Goal: Task Accomplishment & Management: Manage account settings

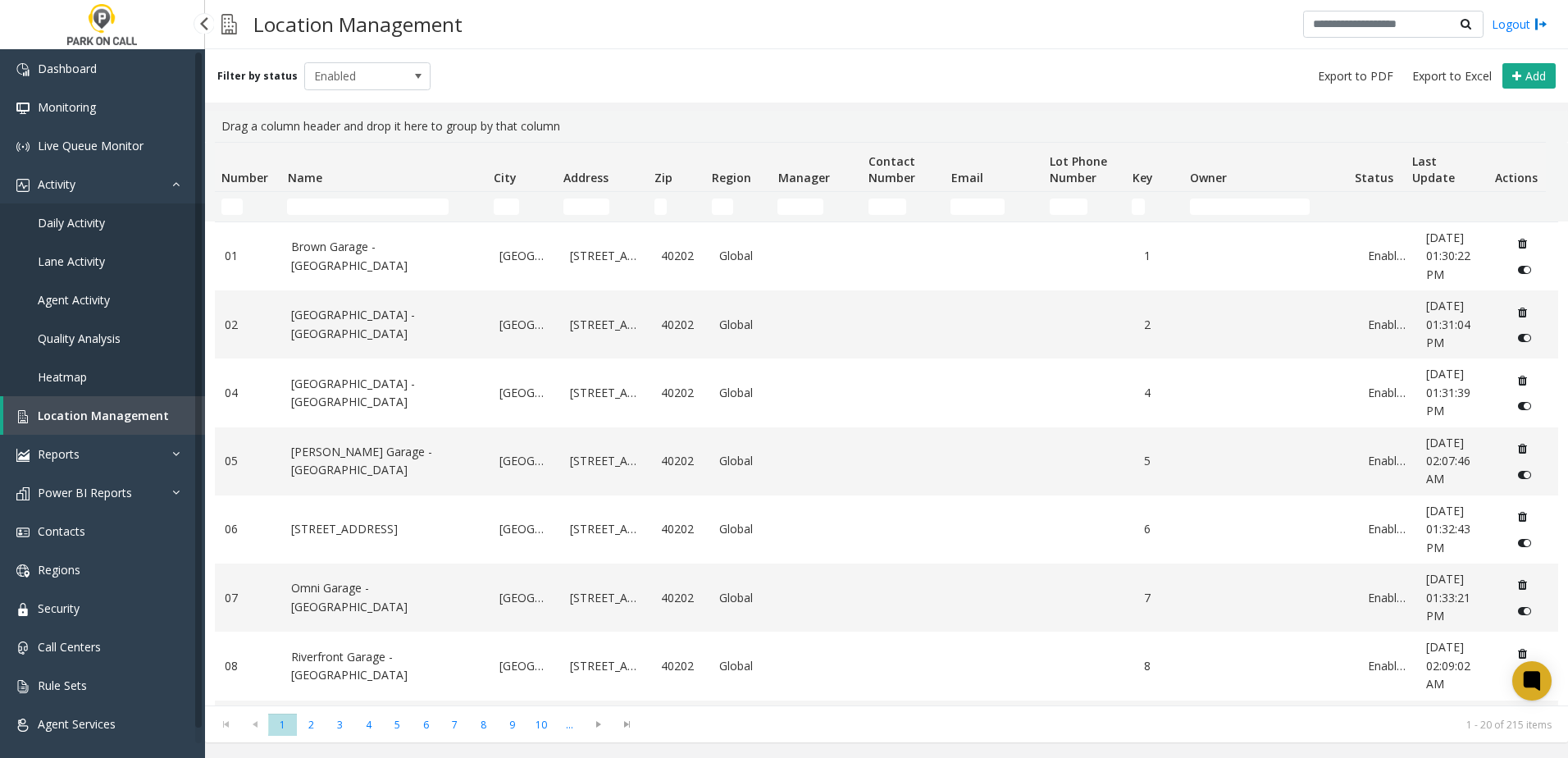
scroll to position [883, 0]
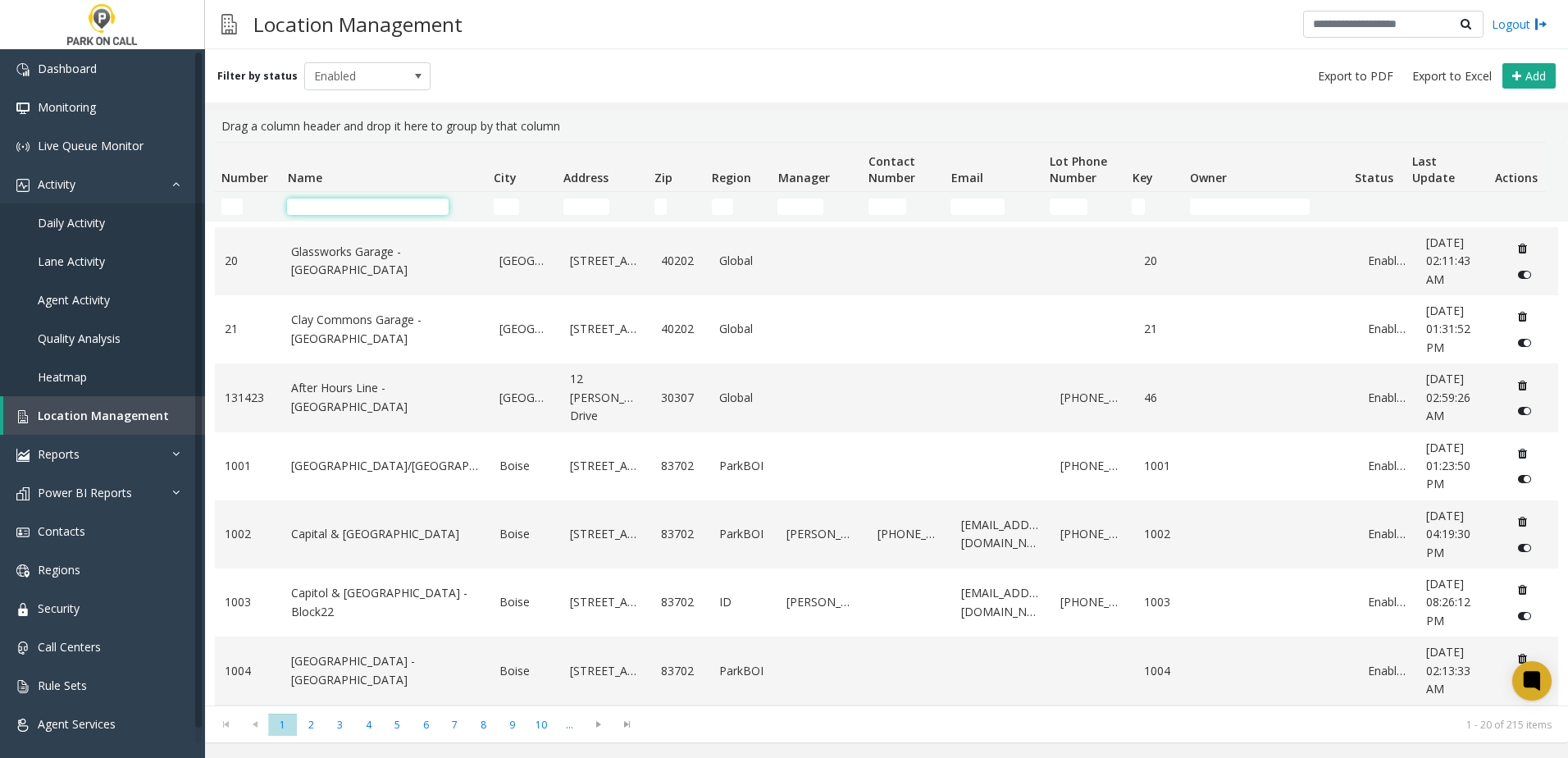
click at [351, 208] on input "Name Filter" at bounding box center [368, 207] width 162 height 17
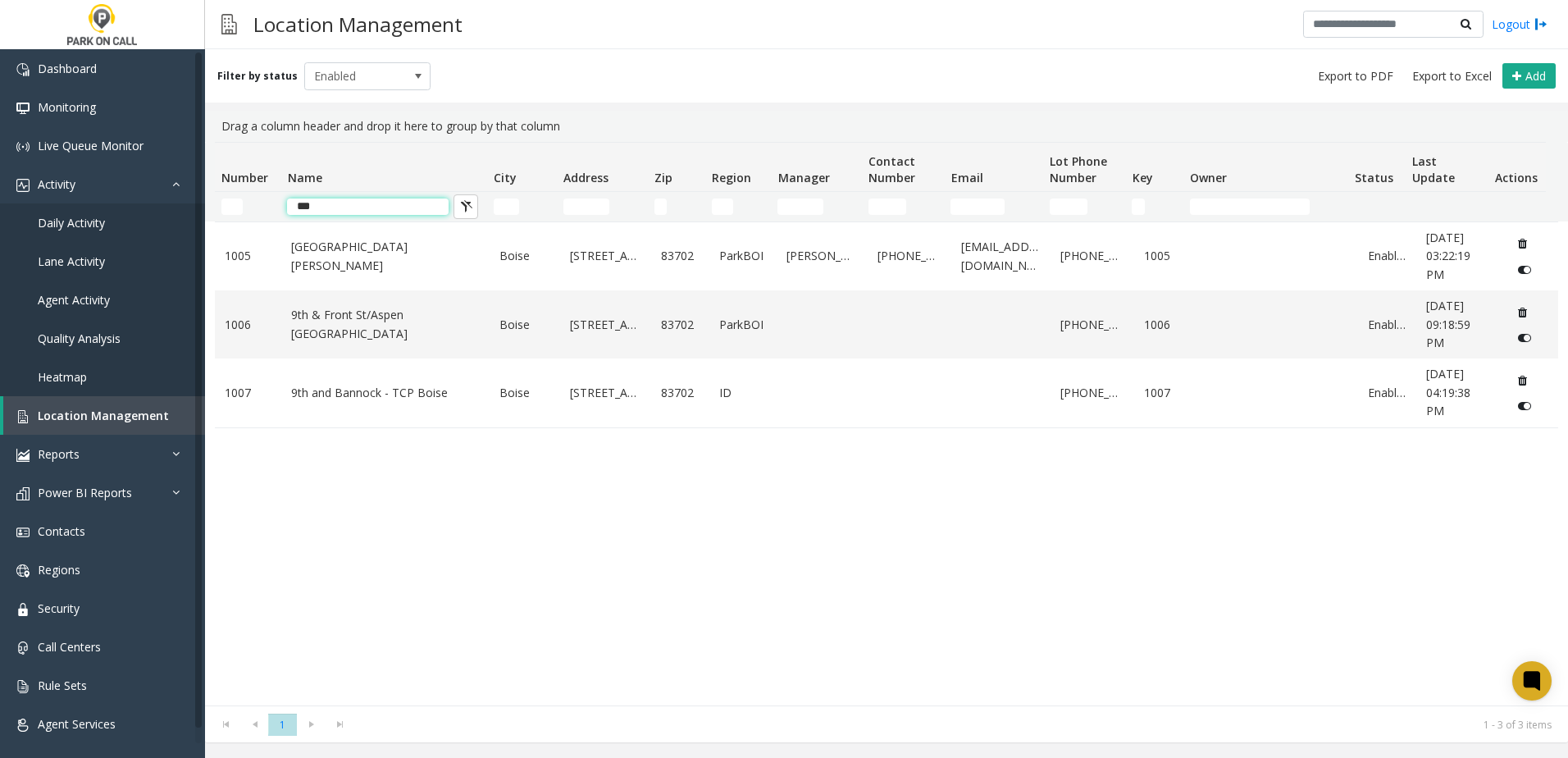
scroll to position [0, 0]
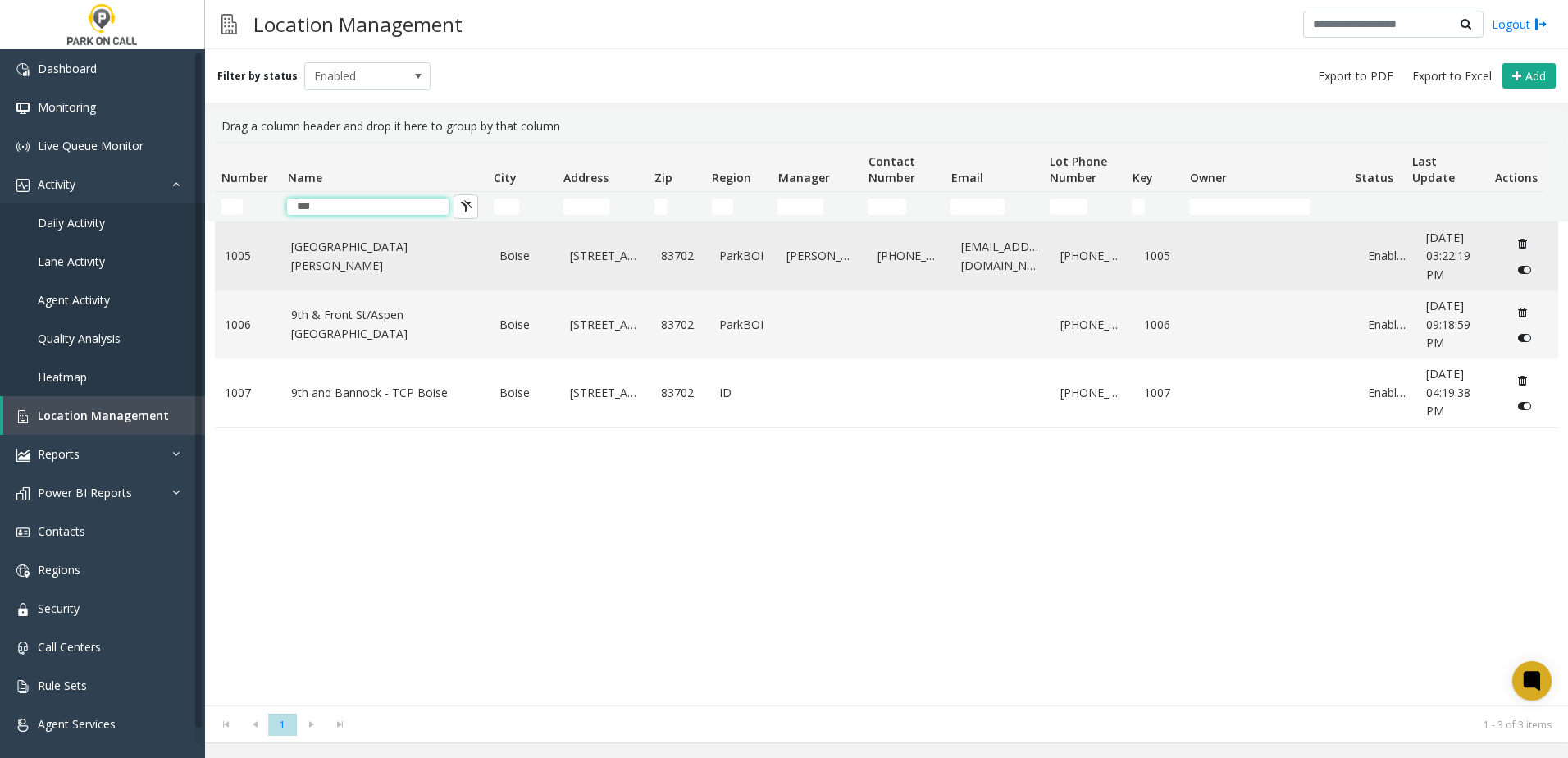
type input "***"
click at [425, 261] on link "[GEOGRAPHIC_DATA][PERSON_NAME]" at bounding box center [386, 256] width 189 height 37
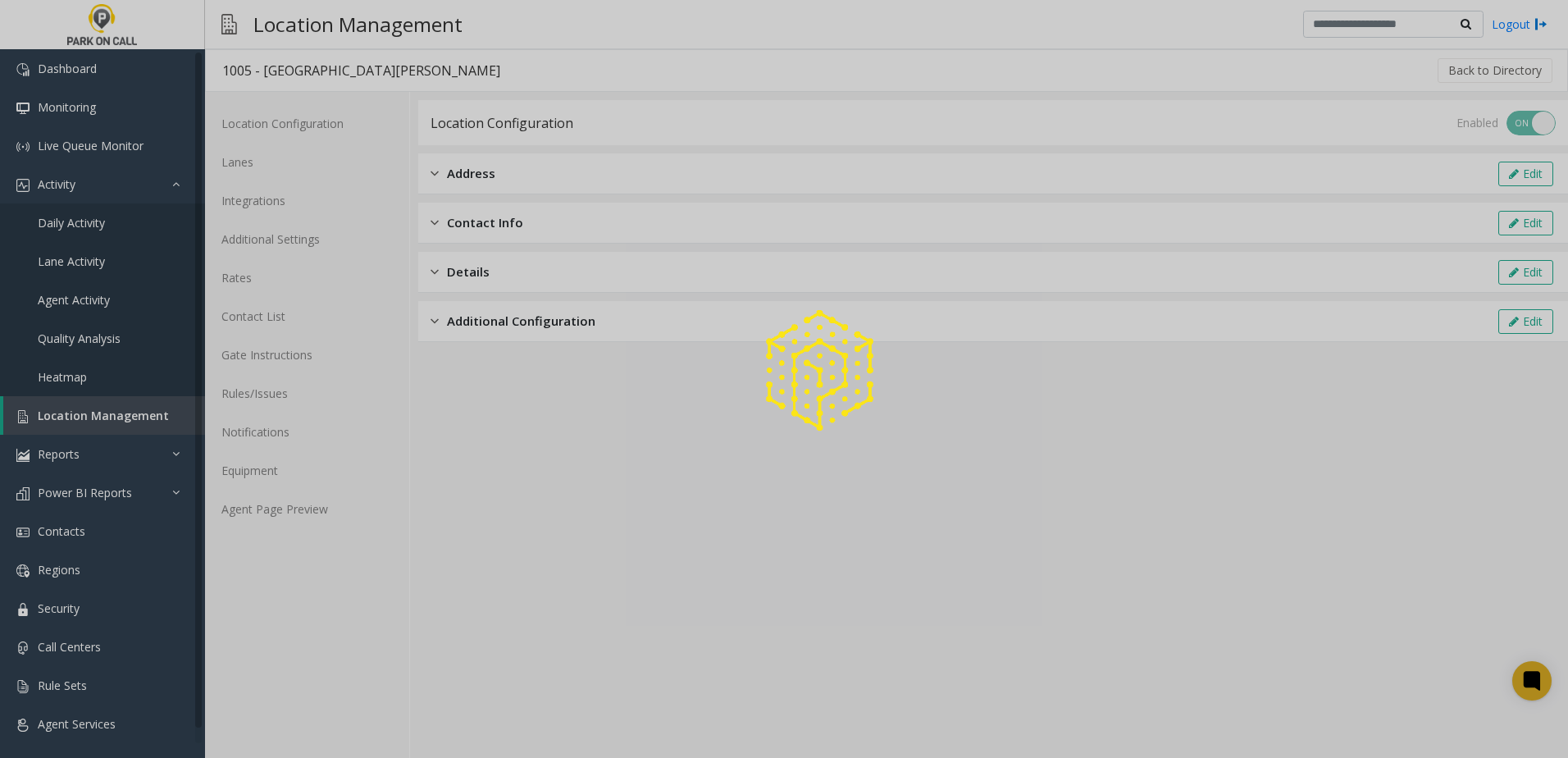
click at [268, 170] on div at bounding box center [784, 379] width 1568 height 758
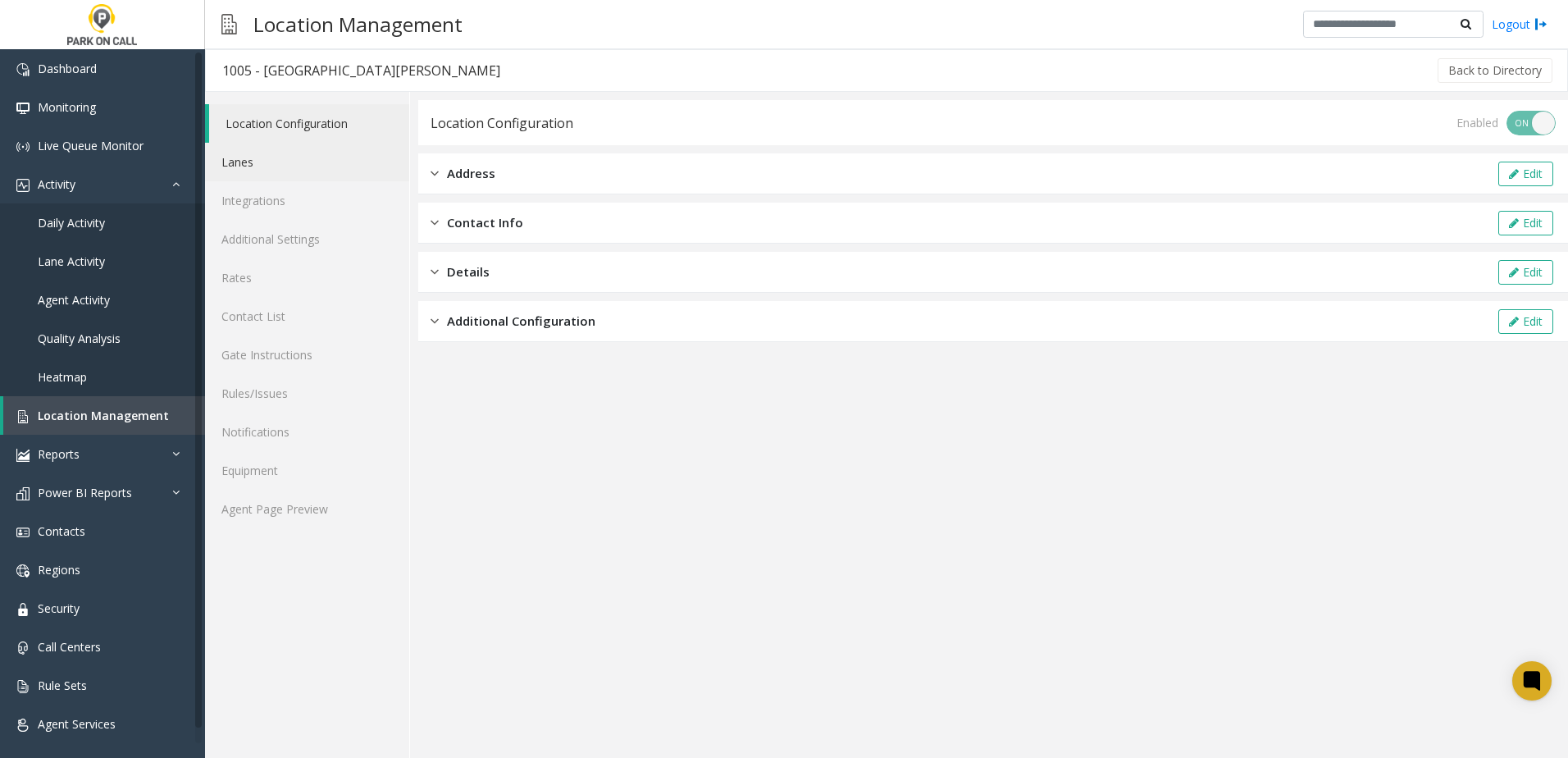
click at [259, 171] on link "Lanes" at bounding box center [308, 163] width 205 height 39
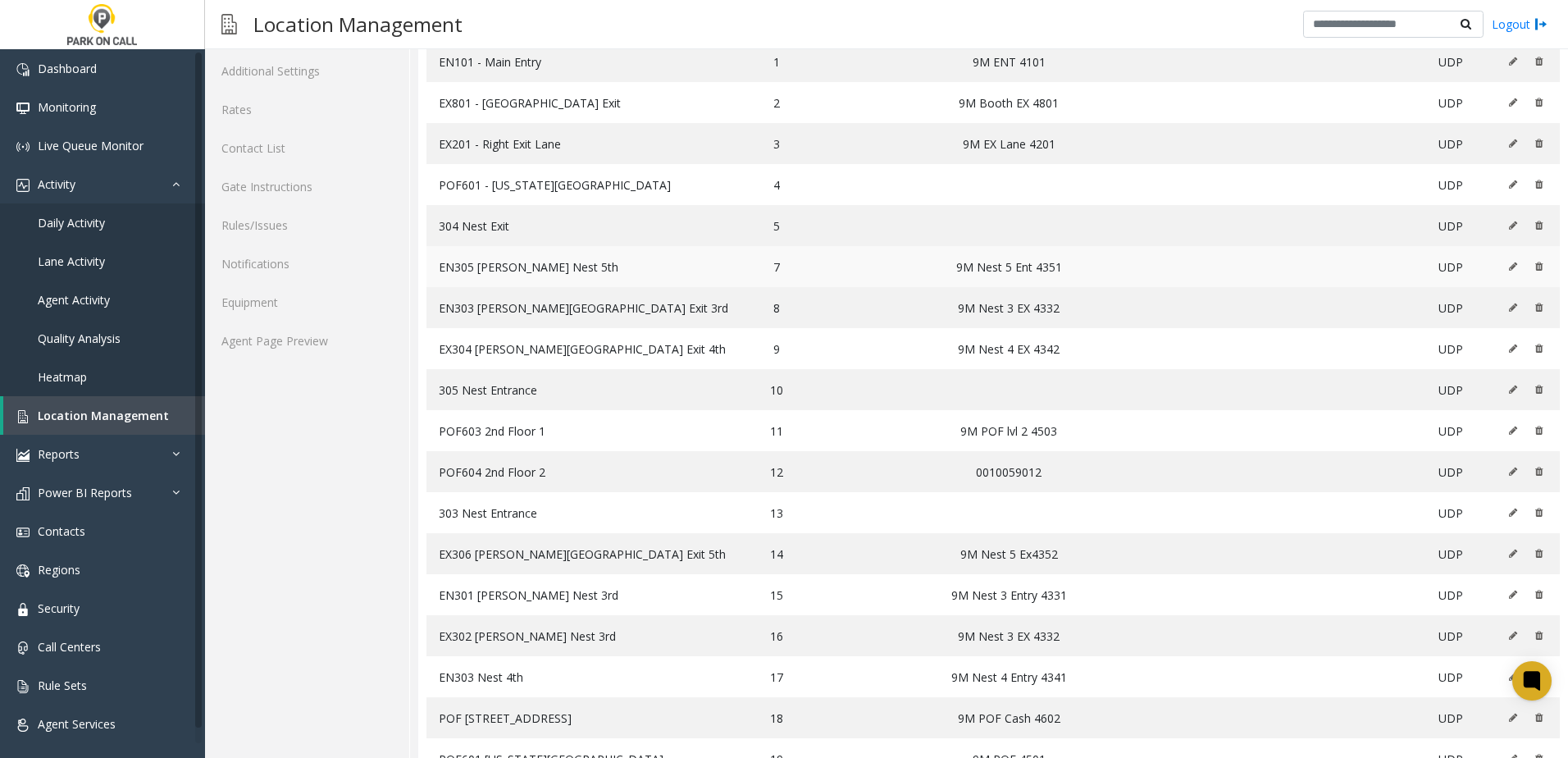
scroll to position [164, 0]
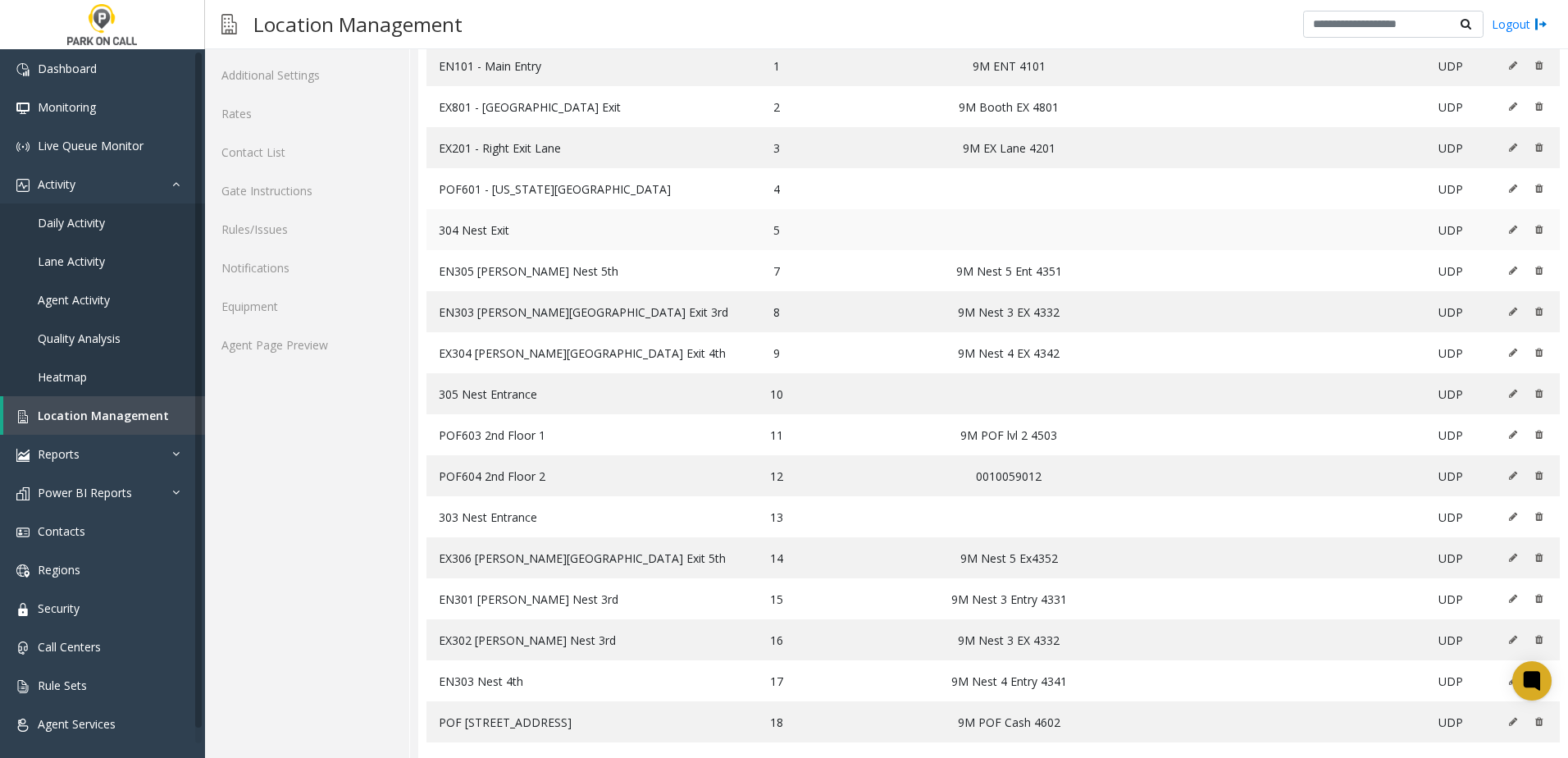
click at [1509, 226] on icon at bounding box center [1512, 230] width 8 height 10
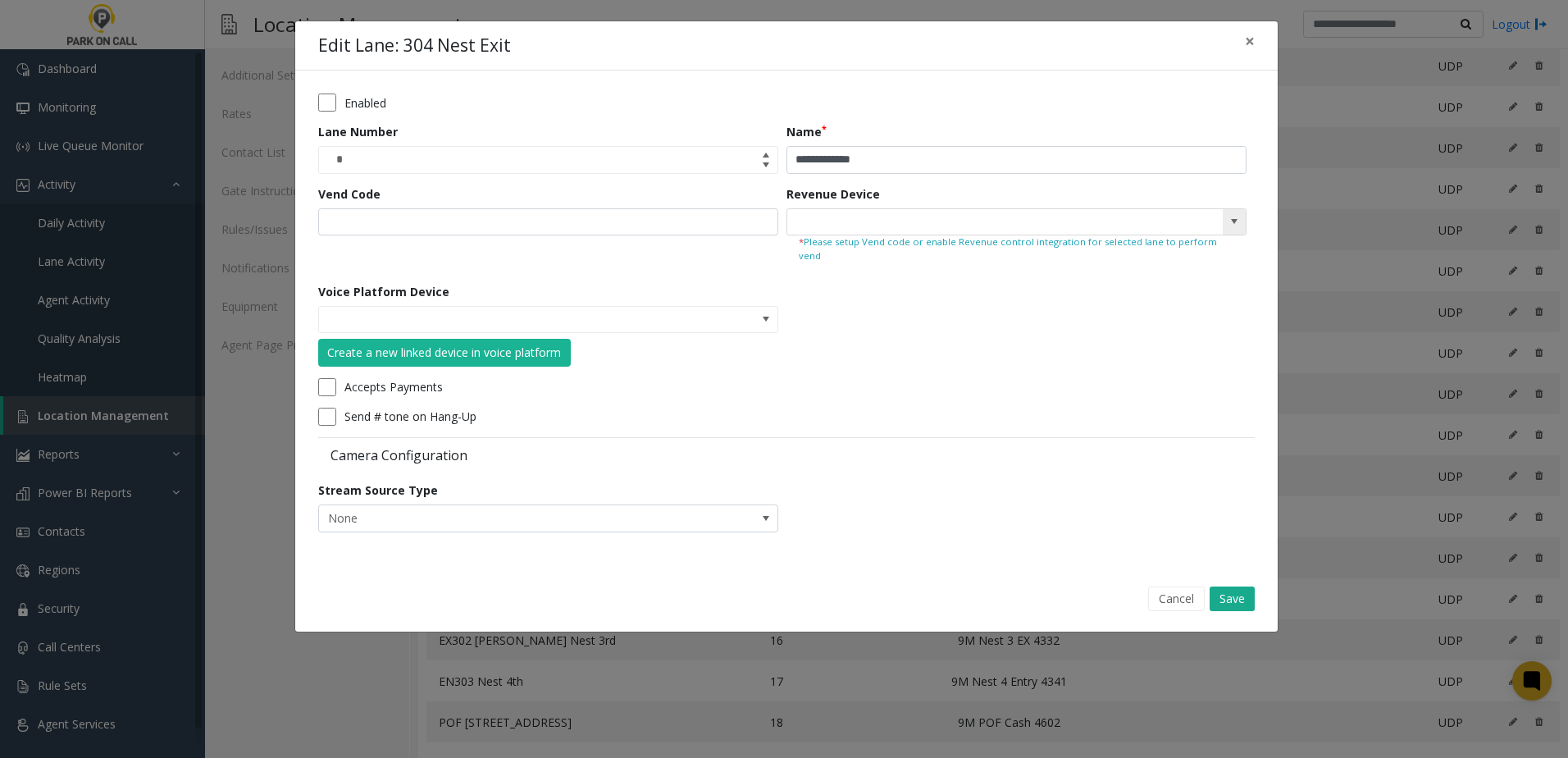
click at [1233, 227] on span at bounding box center [1234, 221] width 13 height 13
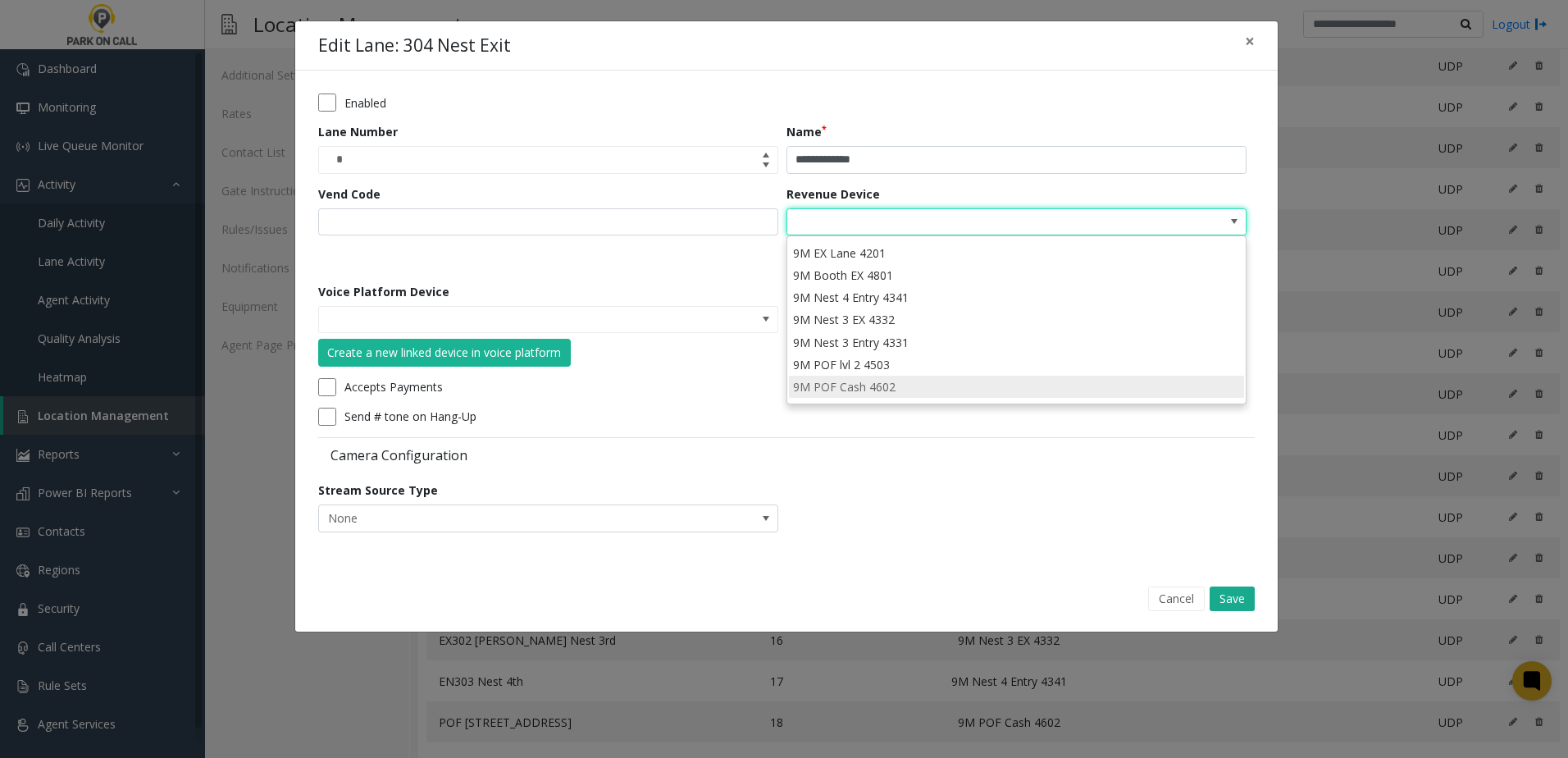
scroll to position [0, 0]
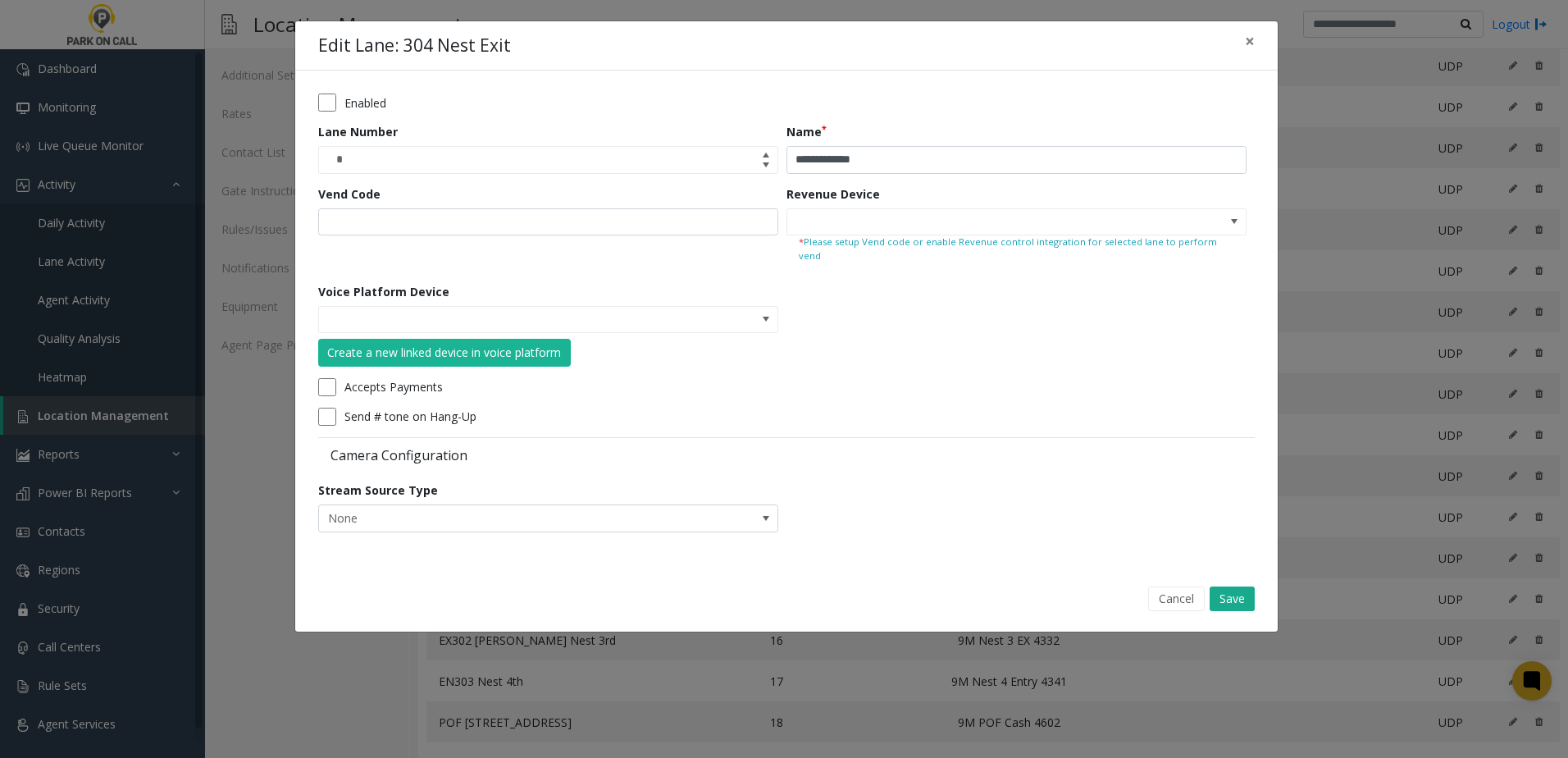
click at [1150, 386] on form "**********" at bounding box center [787, 319] width 937 height 450
click at [1067, 229] on input at bounding box center [970, 222] width 366 height 26
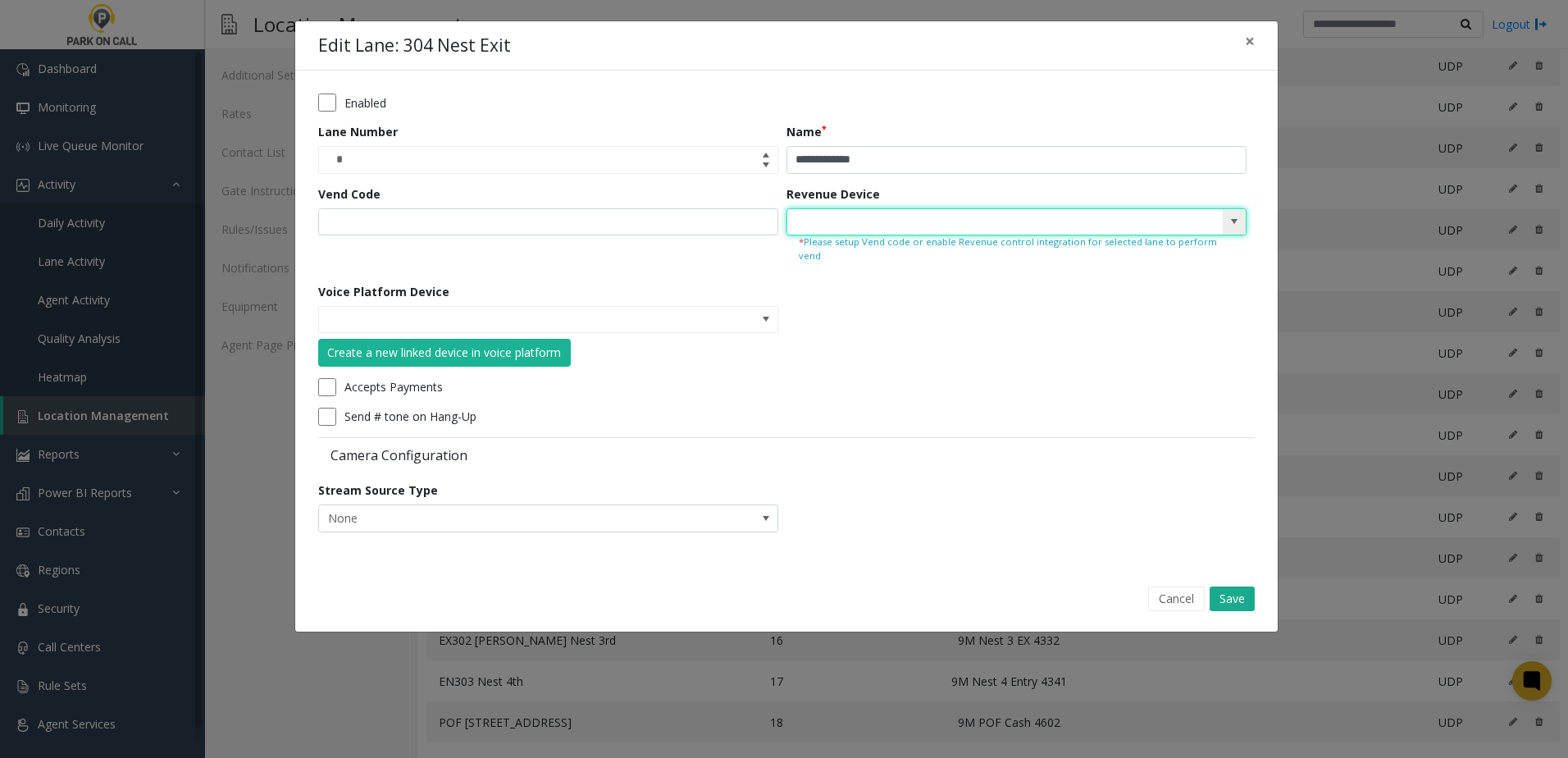
click at [1233, 215] on span at bounding box center [1234, 221] width 13 height 13
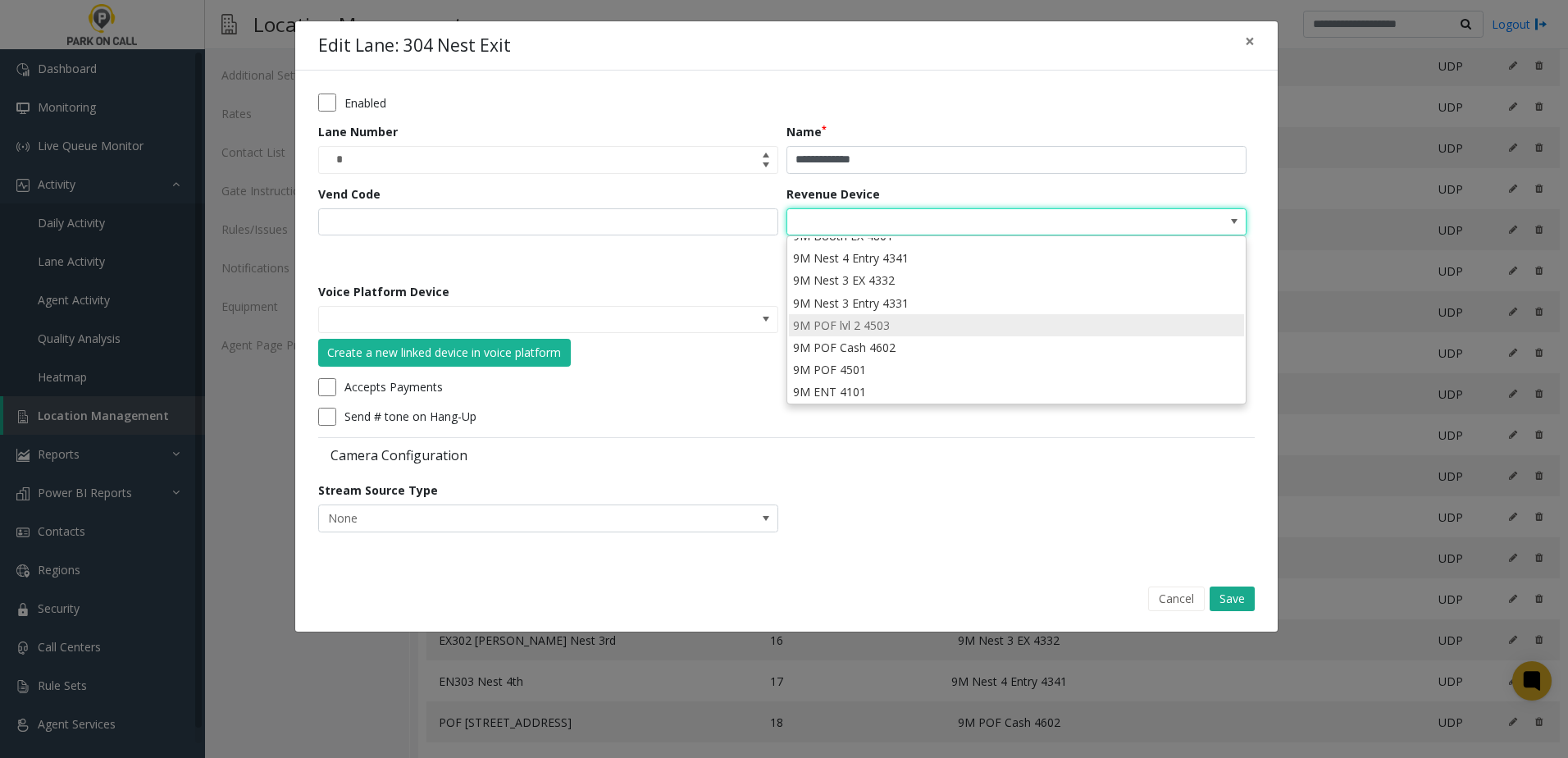
scroll to position [127, 0]
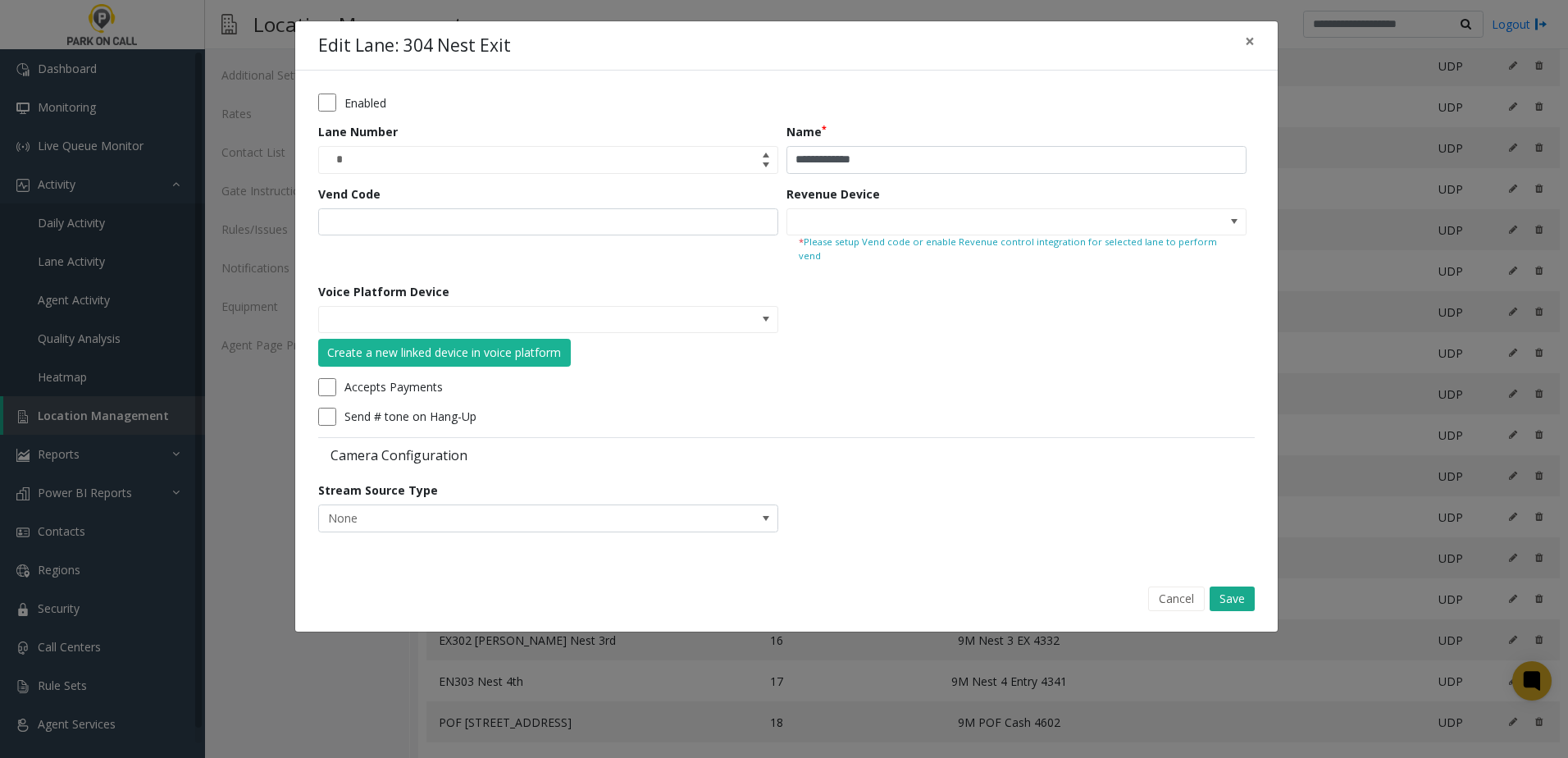
click at [1030, 238] on small "* Please setup Vend code or enable Revenue control integration for selected lan…" at bounding box center [1016, 249] width 435 height 28
click at [1234, 217] on span at bounding box center [1234, 221] width 13 height 13
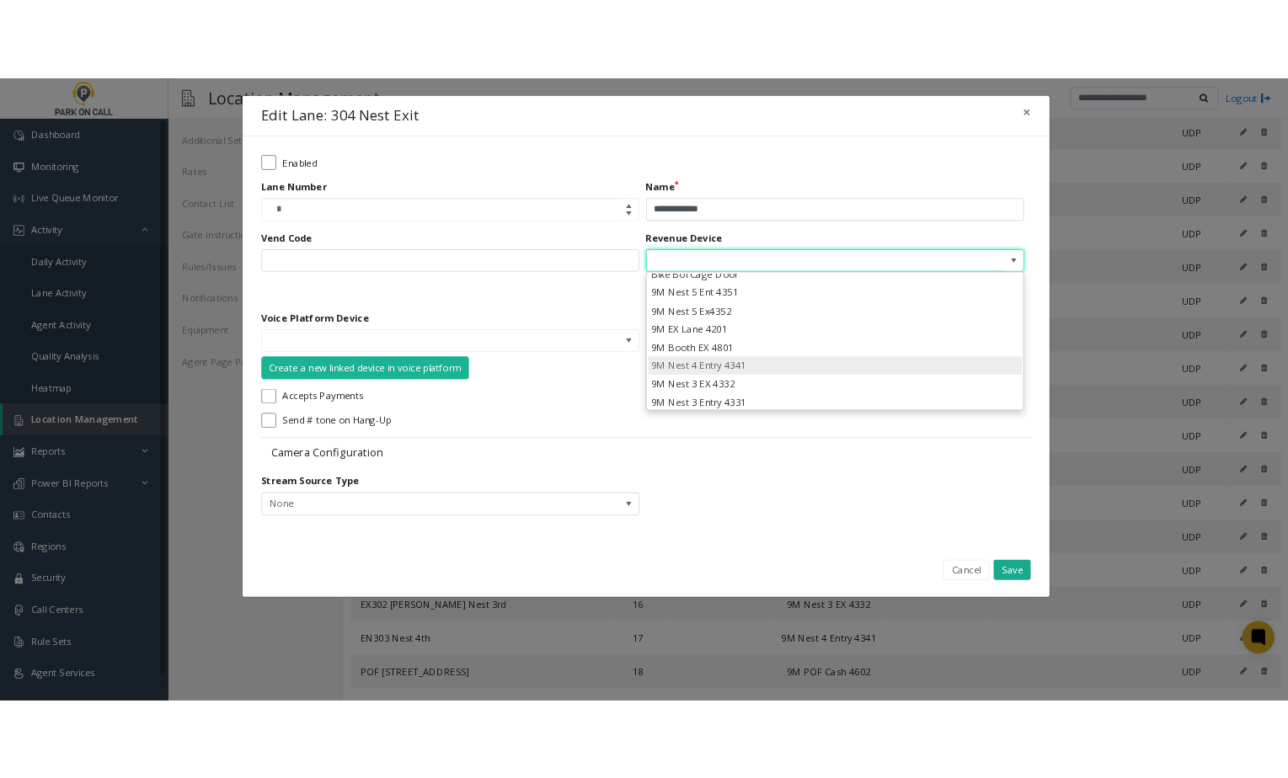
scroll to position [0, 0]
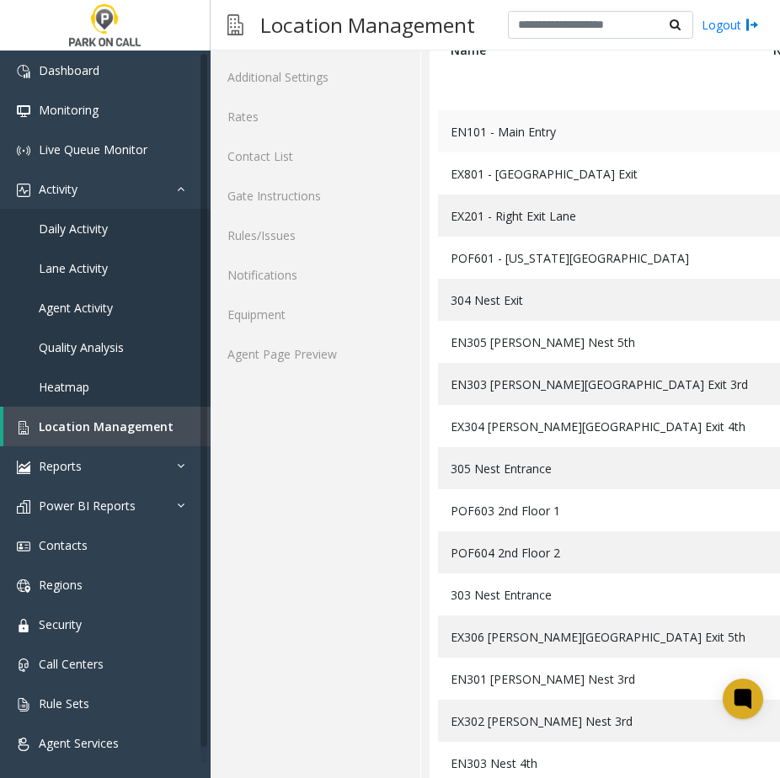
click at [591, 136] on td "EN101 - Main Entry" at bounding box center [599, 131] width 323 height 42
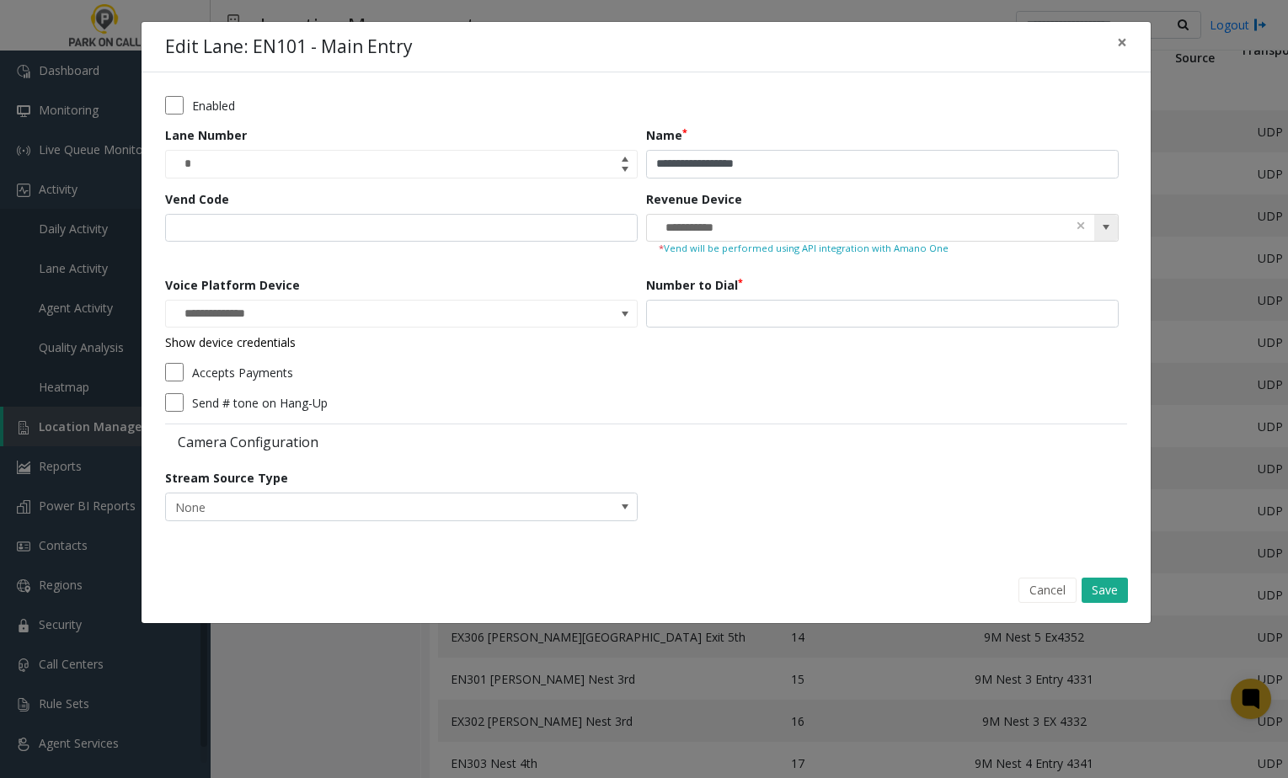
click at [1103, 230] on span at bounding box center [1105, 227] width 13 height 13
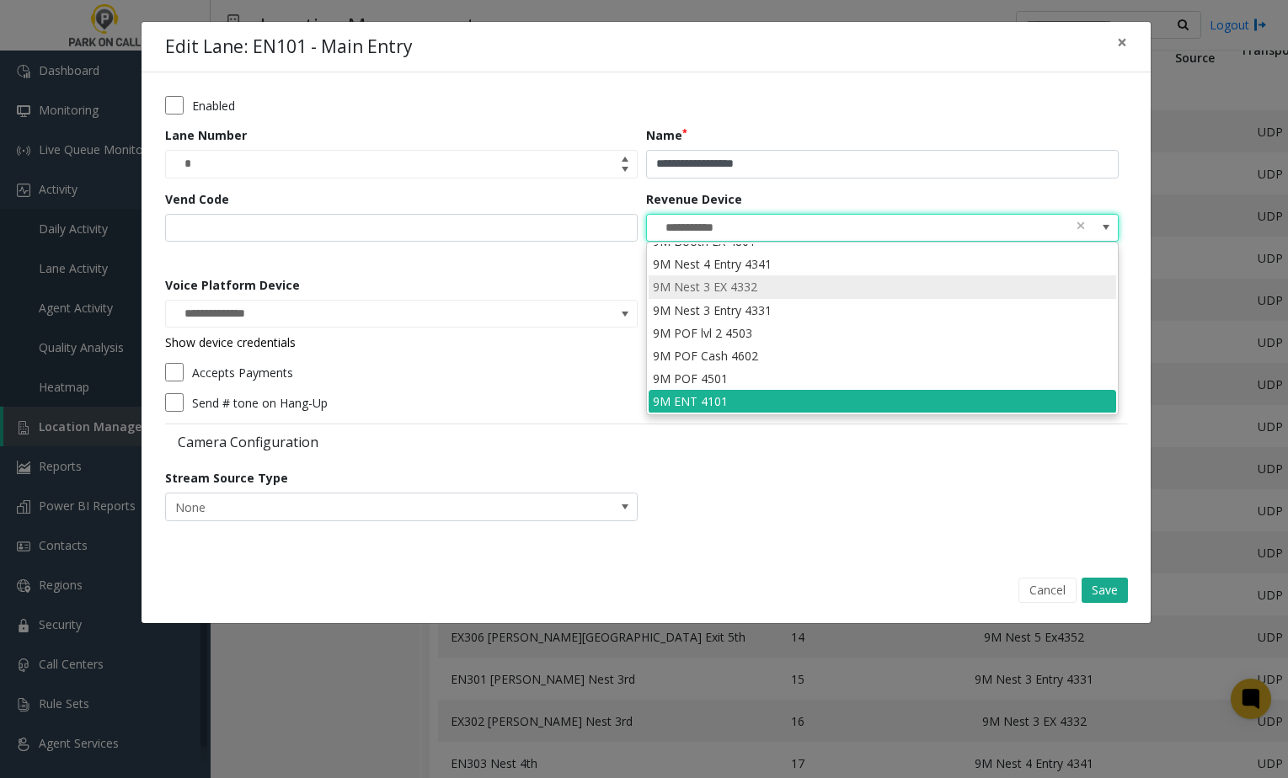
scroll to position [130, 0]
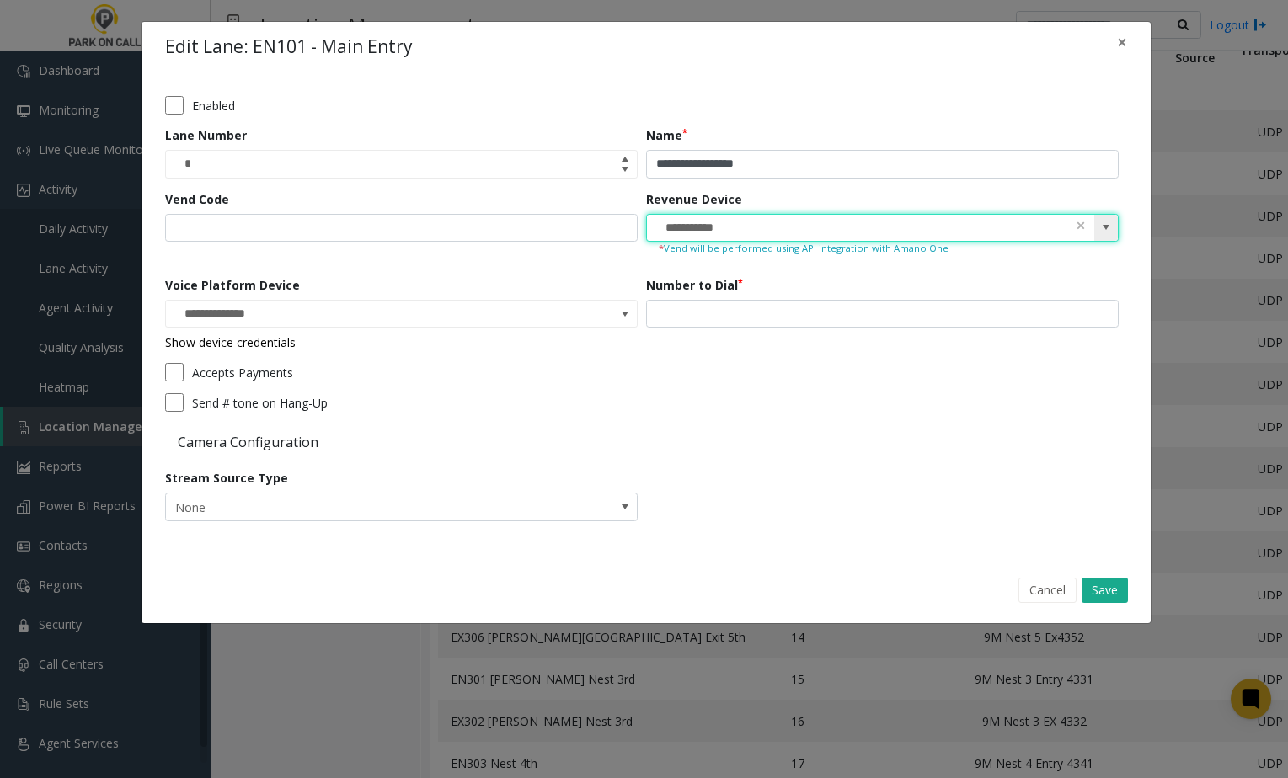
click at [1101, 236] on span at bounding box center [1106, 228] width 24 height 27
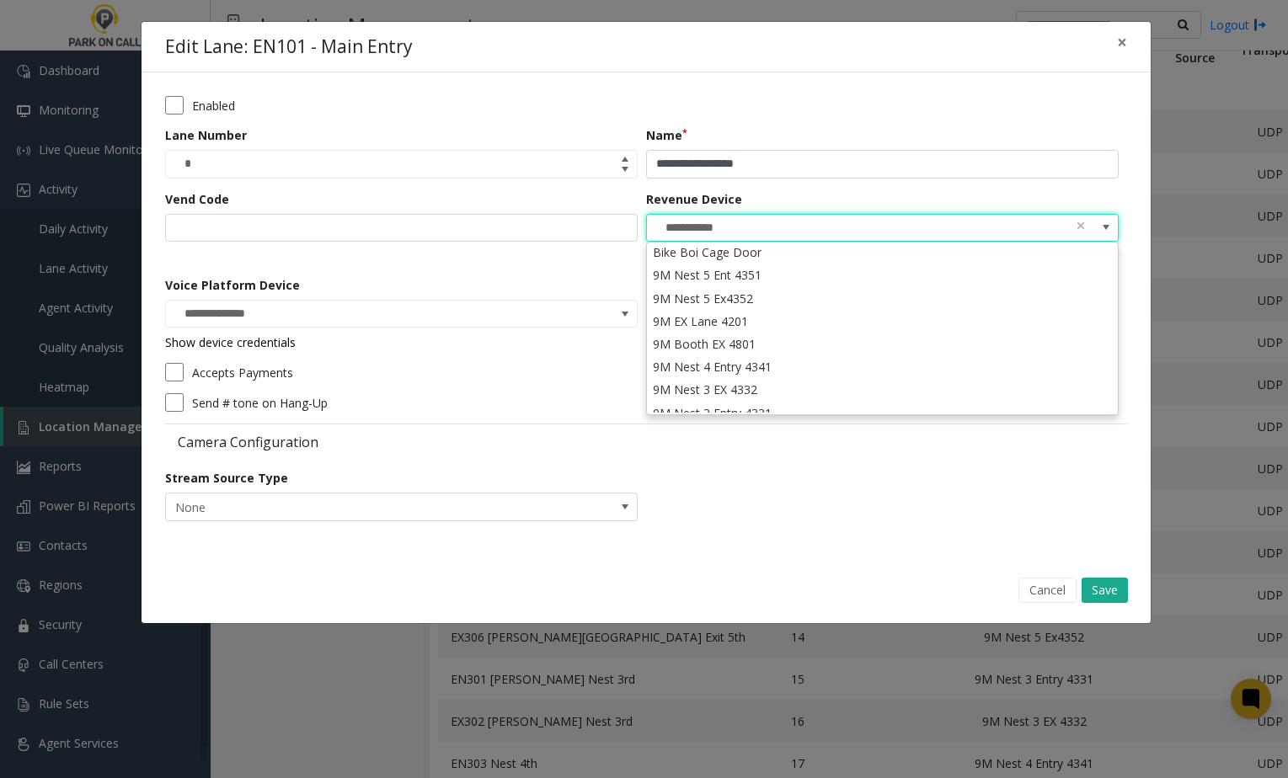
scroll to position [0, 0]
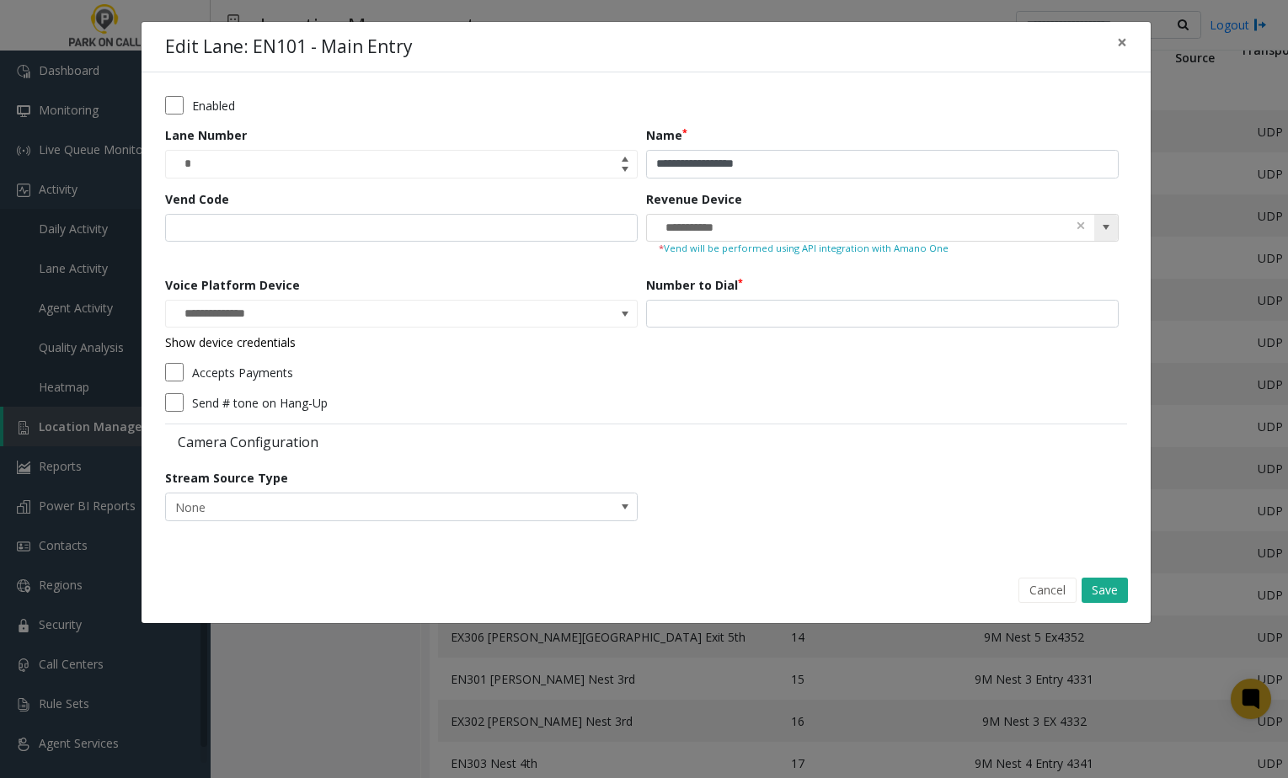
click at [1112, 232] on span at bounding box center [1106, 228] width 24 height 27
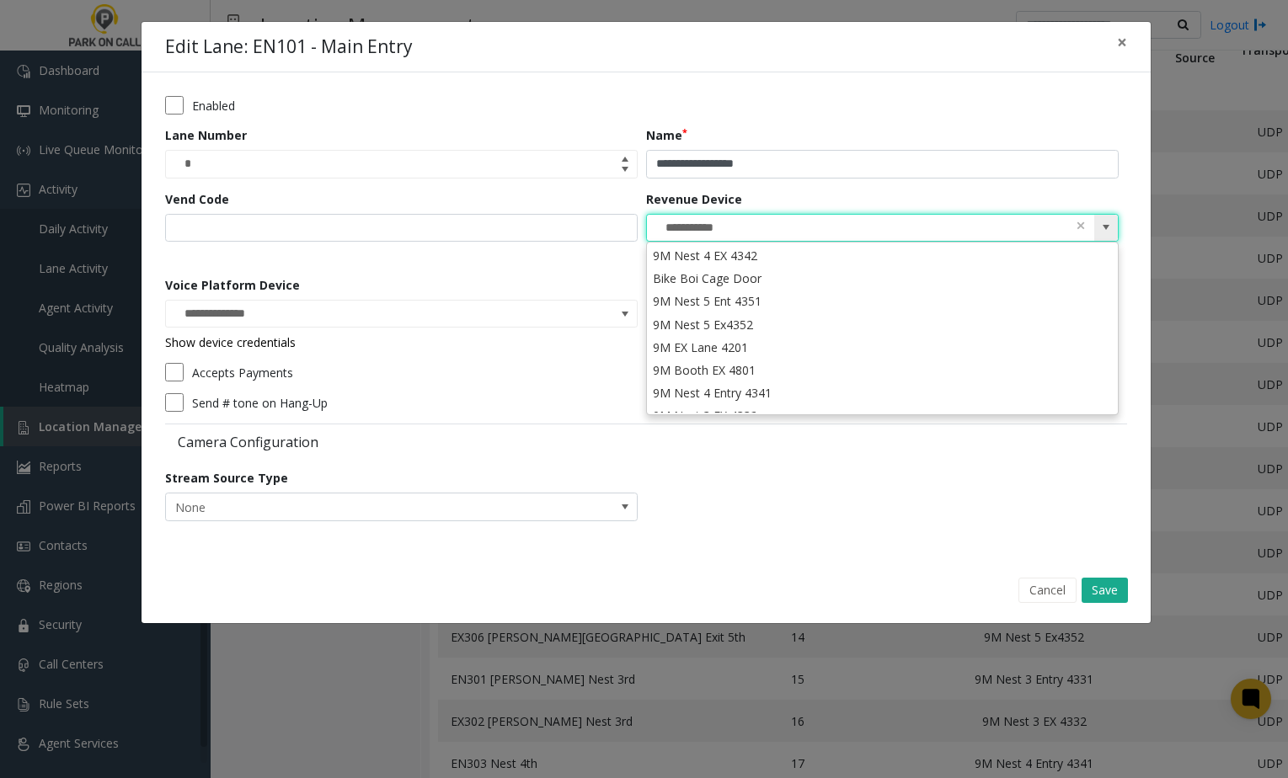
scroll to position [129, 0]
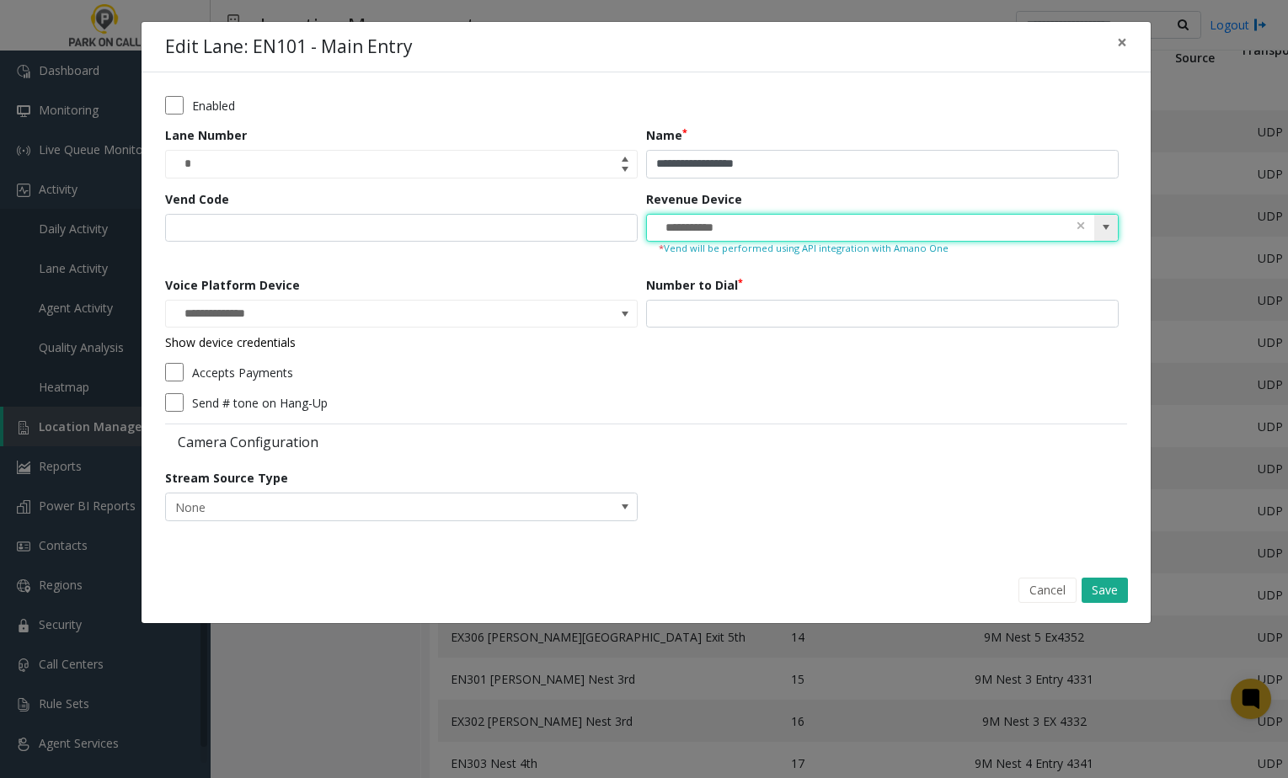
click at [1105, 228] on span at bounding box center [1105, 227] width 13 height 13
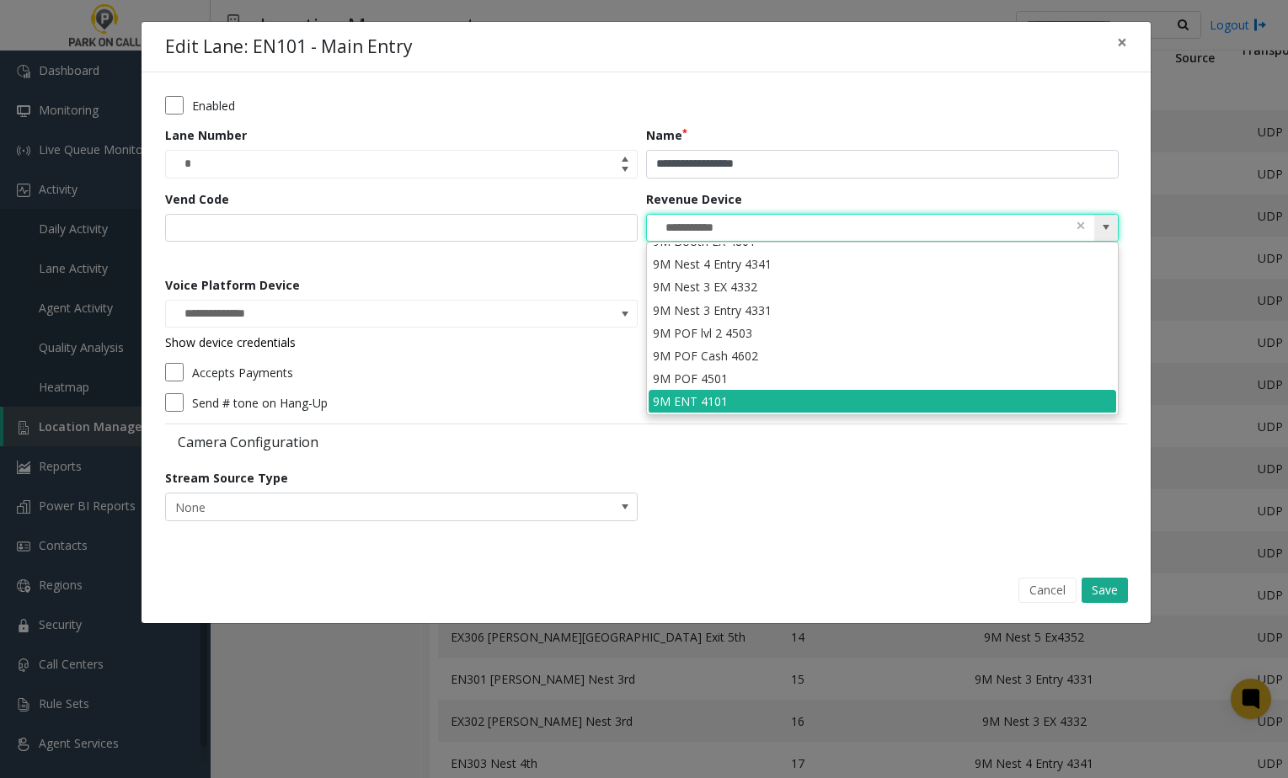
click at [1113, 229] on span at bounding box center [1106, 228] width 24 height 27
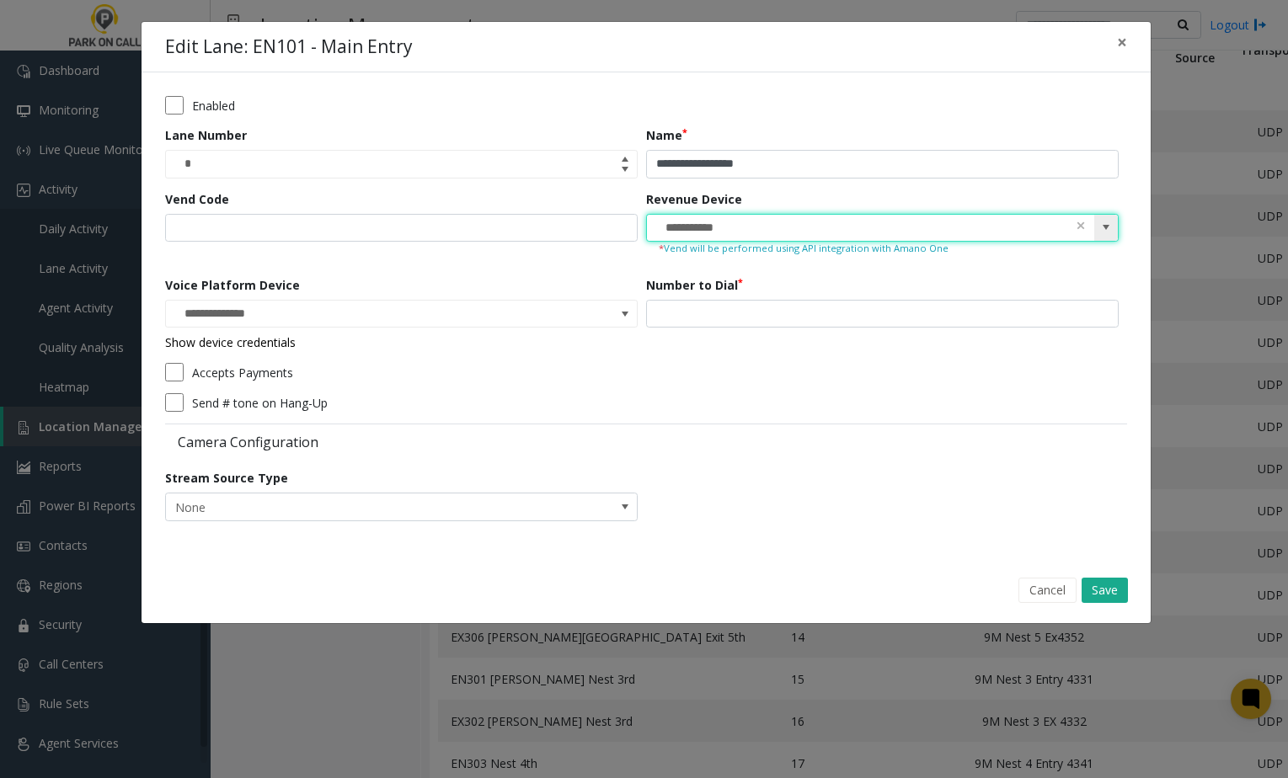
click at [1106, 229] on span at bounding box center [1105, 227] width 13 height 13
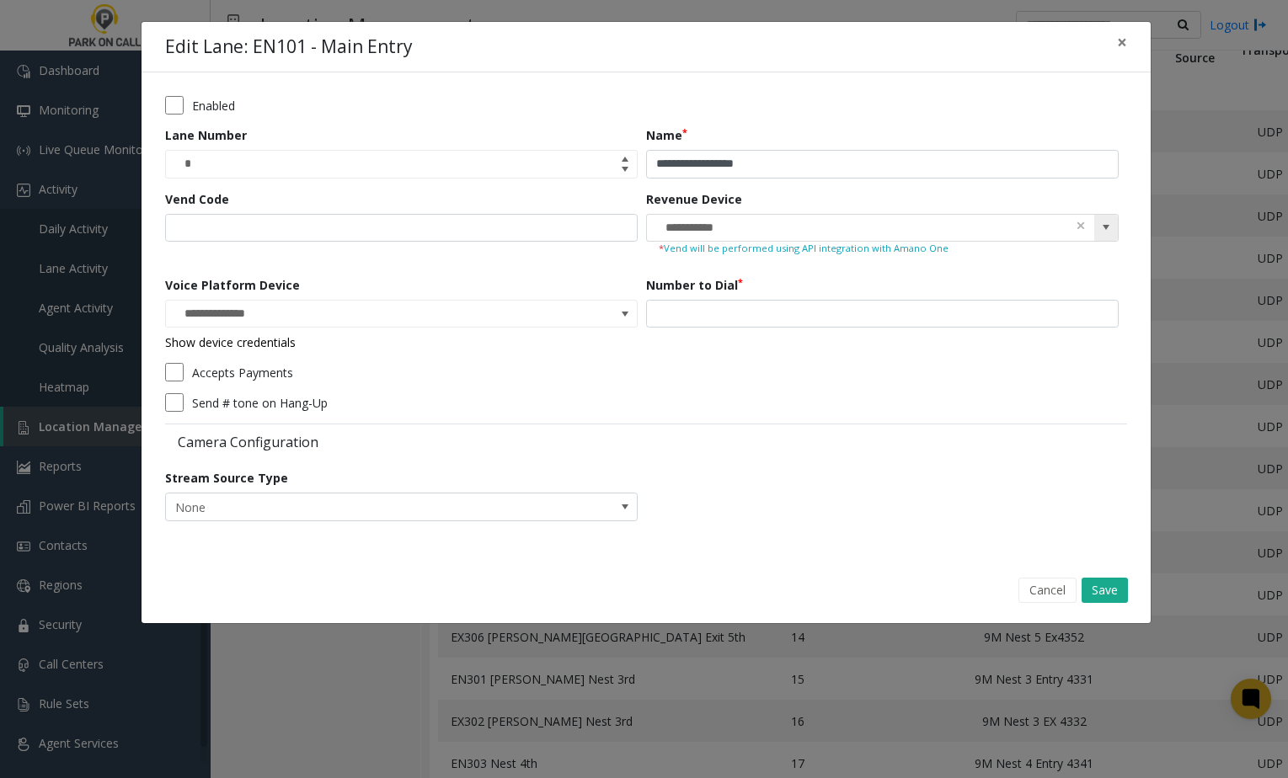
click at [971, 232] on input "**********" at bounding box center [835, 228] width 376 height 27
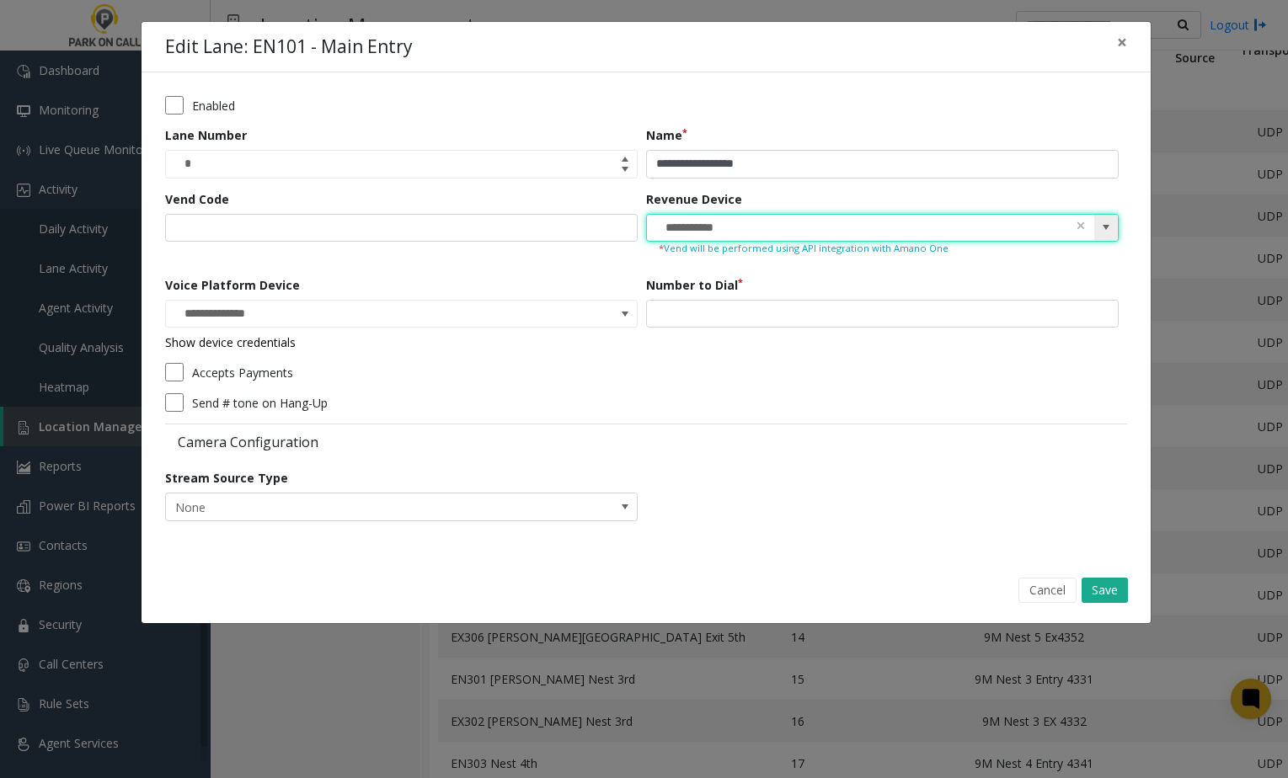
click at [1106, 237] on span at bounding box center [1106, 228] width 24 height 27
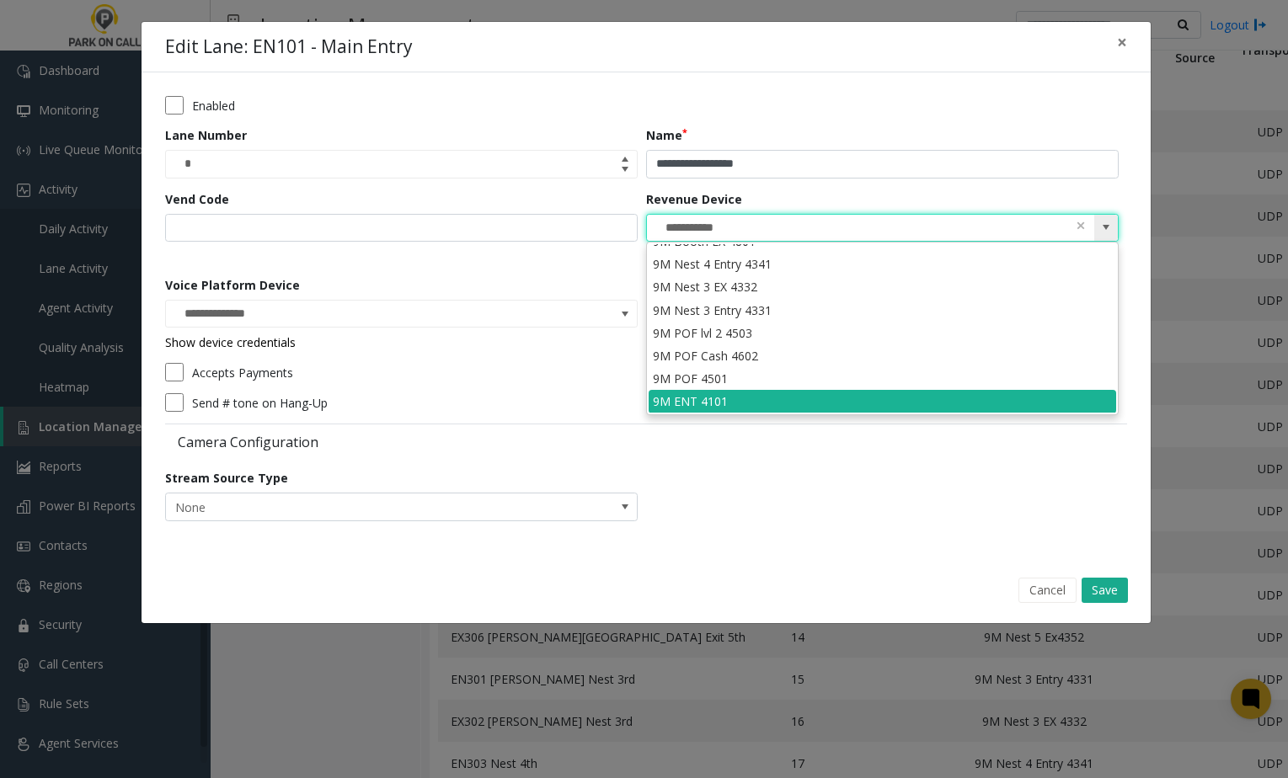
click at [1106, 237] on span at bounding box center [1106, 228] width 24 height 27
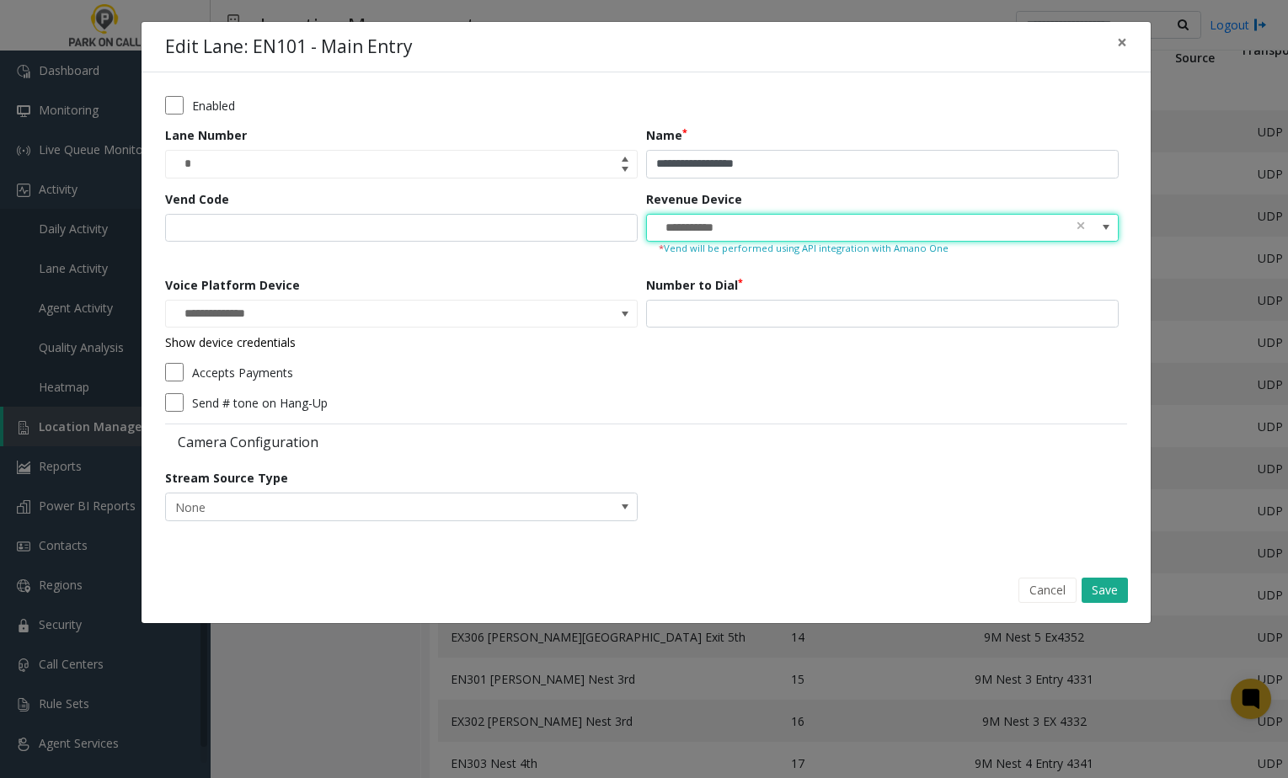
click at [944, 205] on div "**********" at bounding box center [886, 227] width 481 height 74
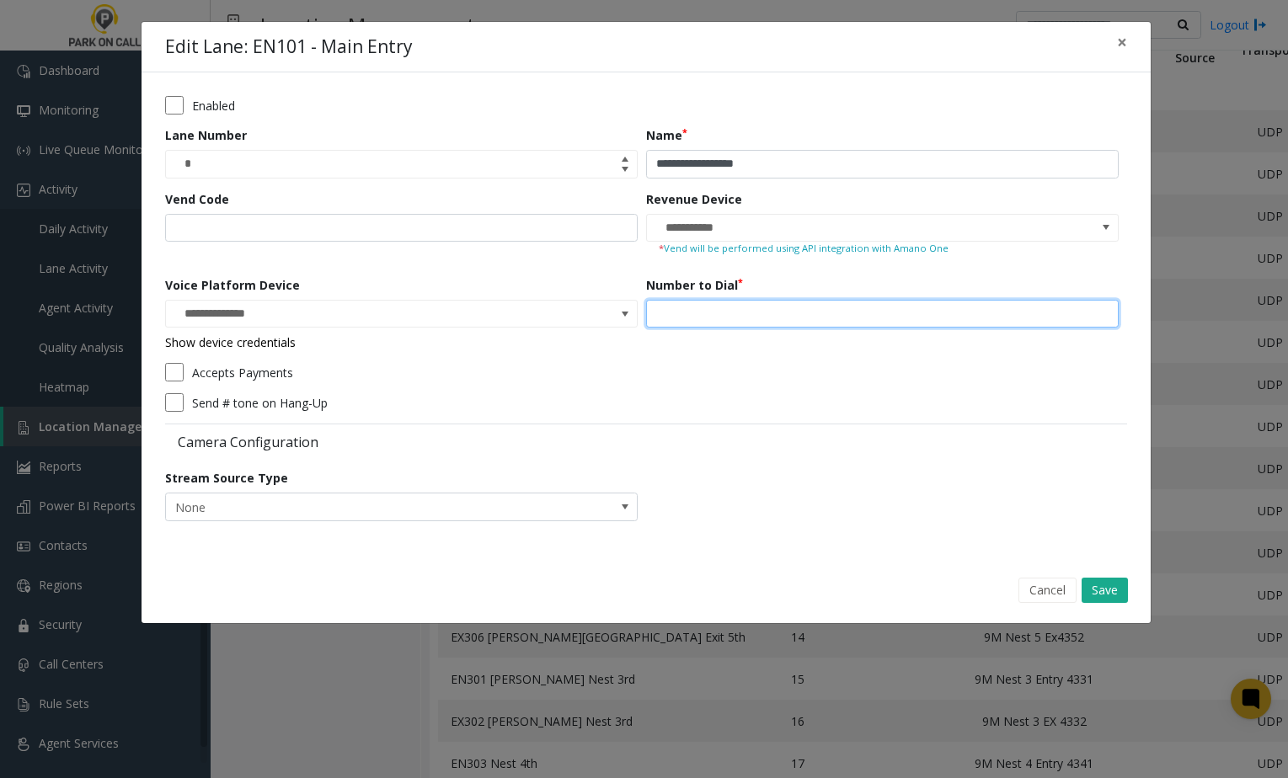
click at [904, 318] on input "***" at bounding box center [882, 314] width 472 height 29
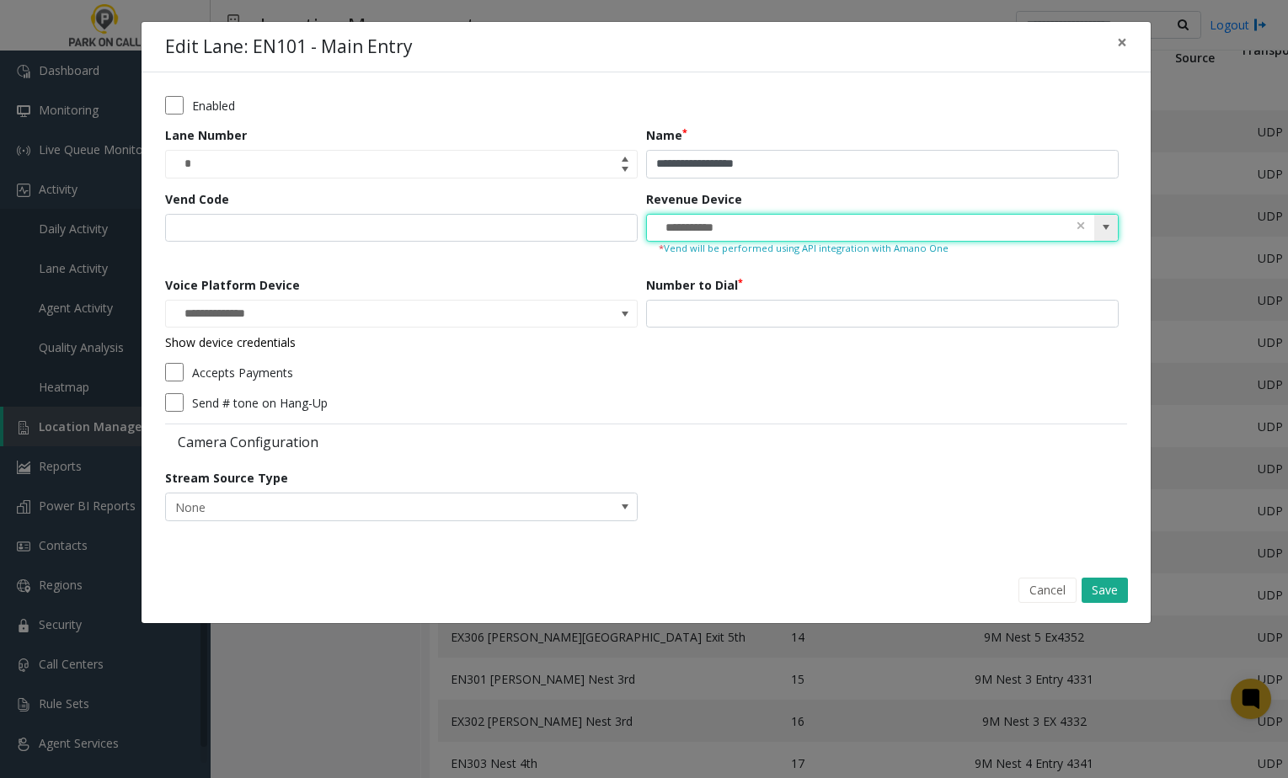
click at [924, 221] on input "**********" at bounding box center [835, 228] width 376 height 27
click at [1081, 228] on span at bounding box center [1080, 225] width 12 height 18
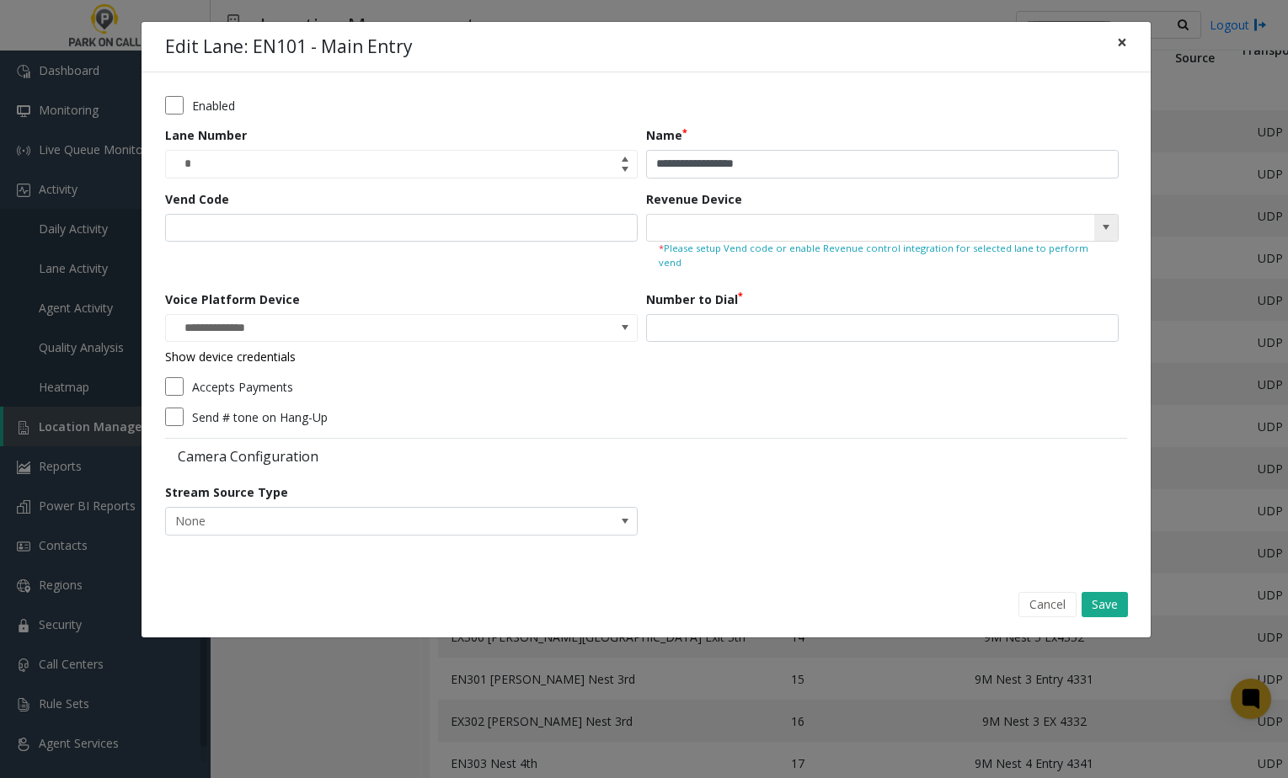
click at [1115, 46] on button "×" at bounding box center [1122, 42] width 34 height 41
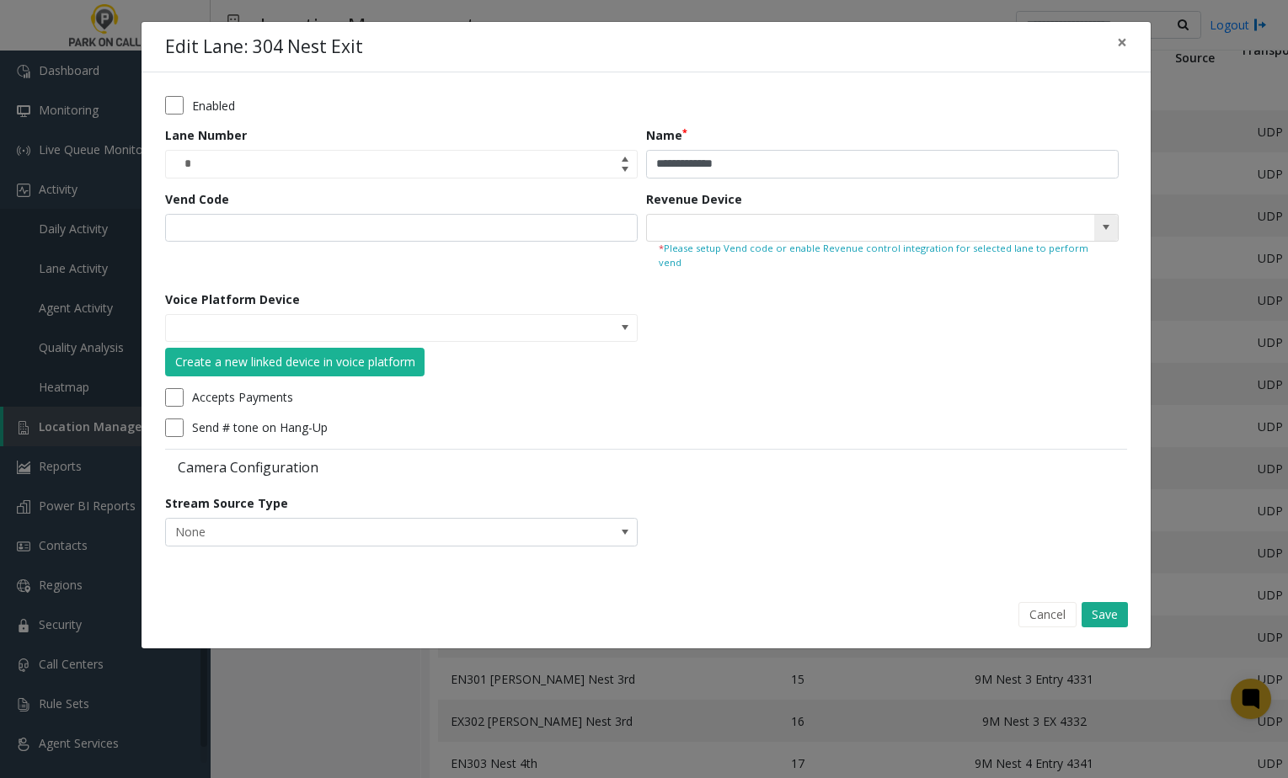
click at [1106, 228] on span at bounding box center [1105, 227] width 13 height 13
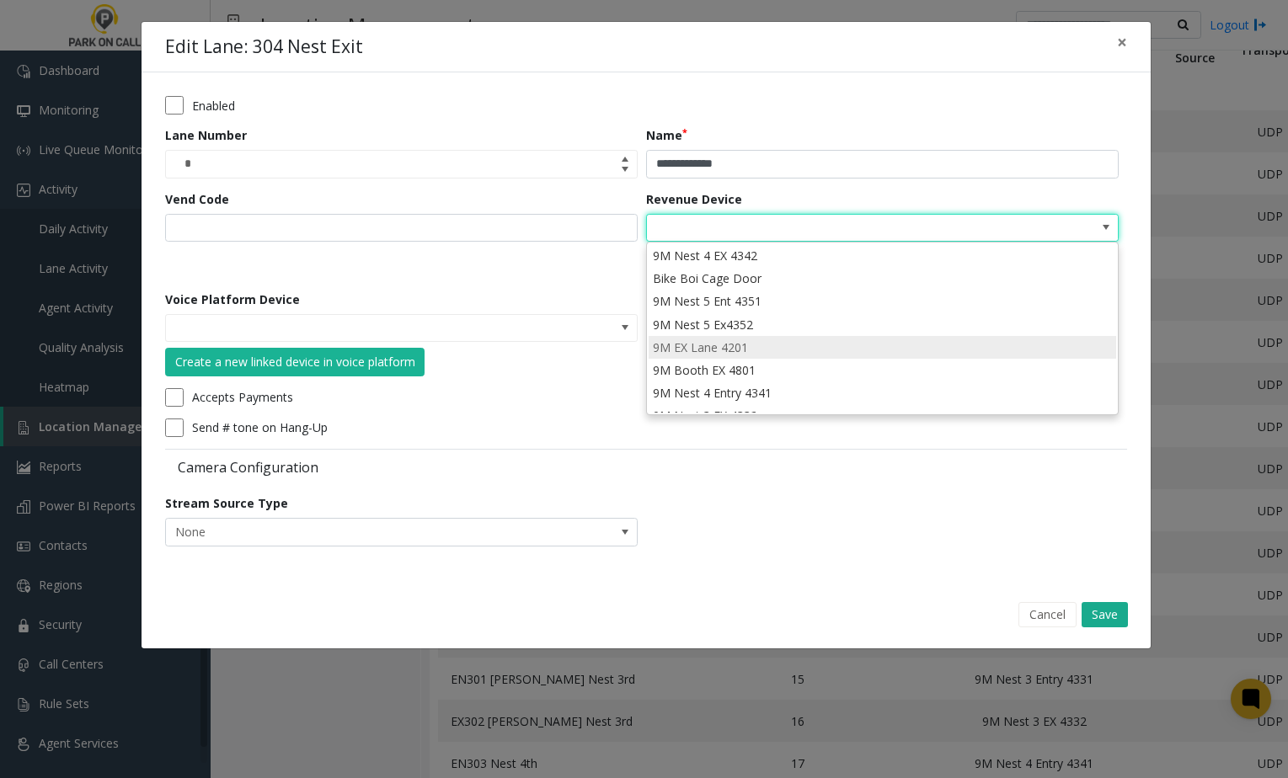
click at [907, 336] on li "9M EX Lane 4201" at bounding box center [881, 347] width 467 height 23
type input "**********"
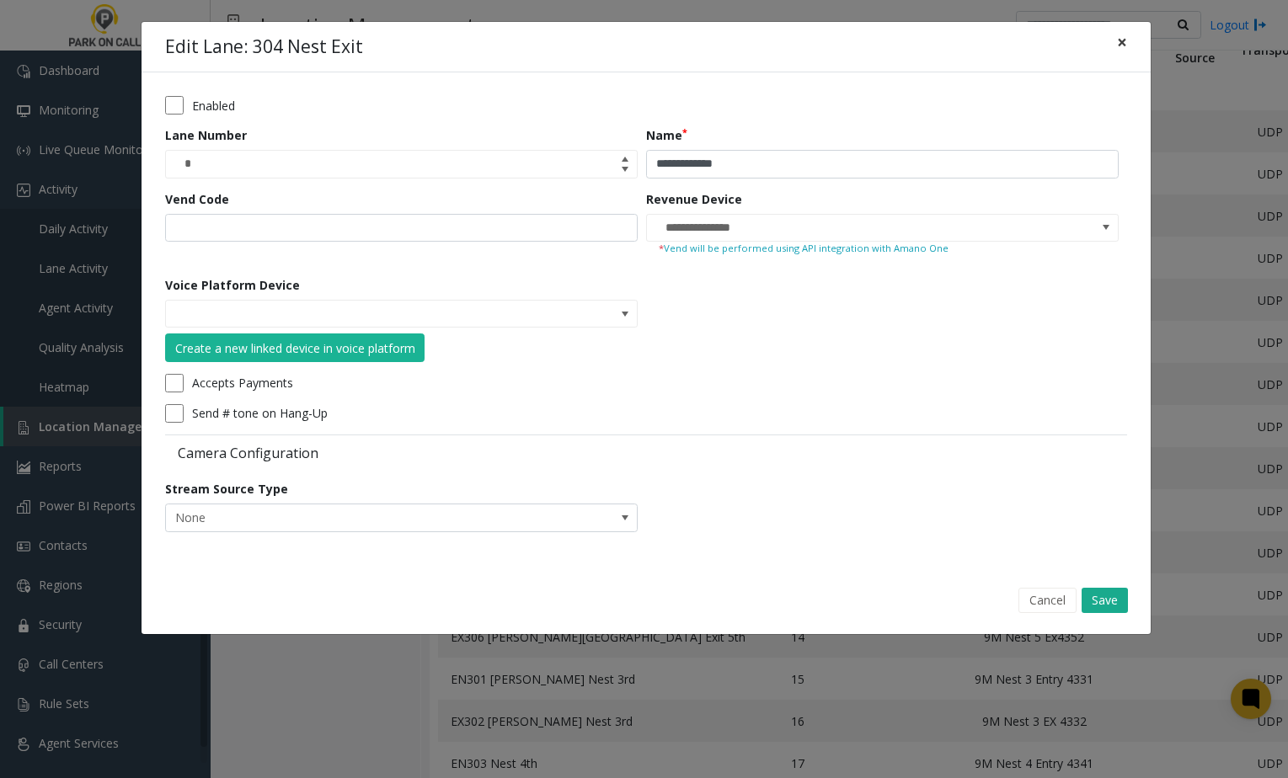
click at [1113, 51] on button "×" at bounding box center [1122, 42] width 34 height 41
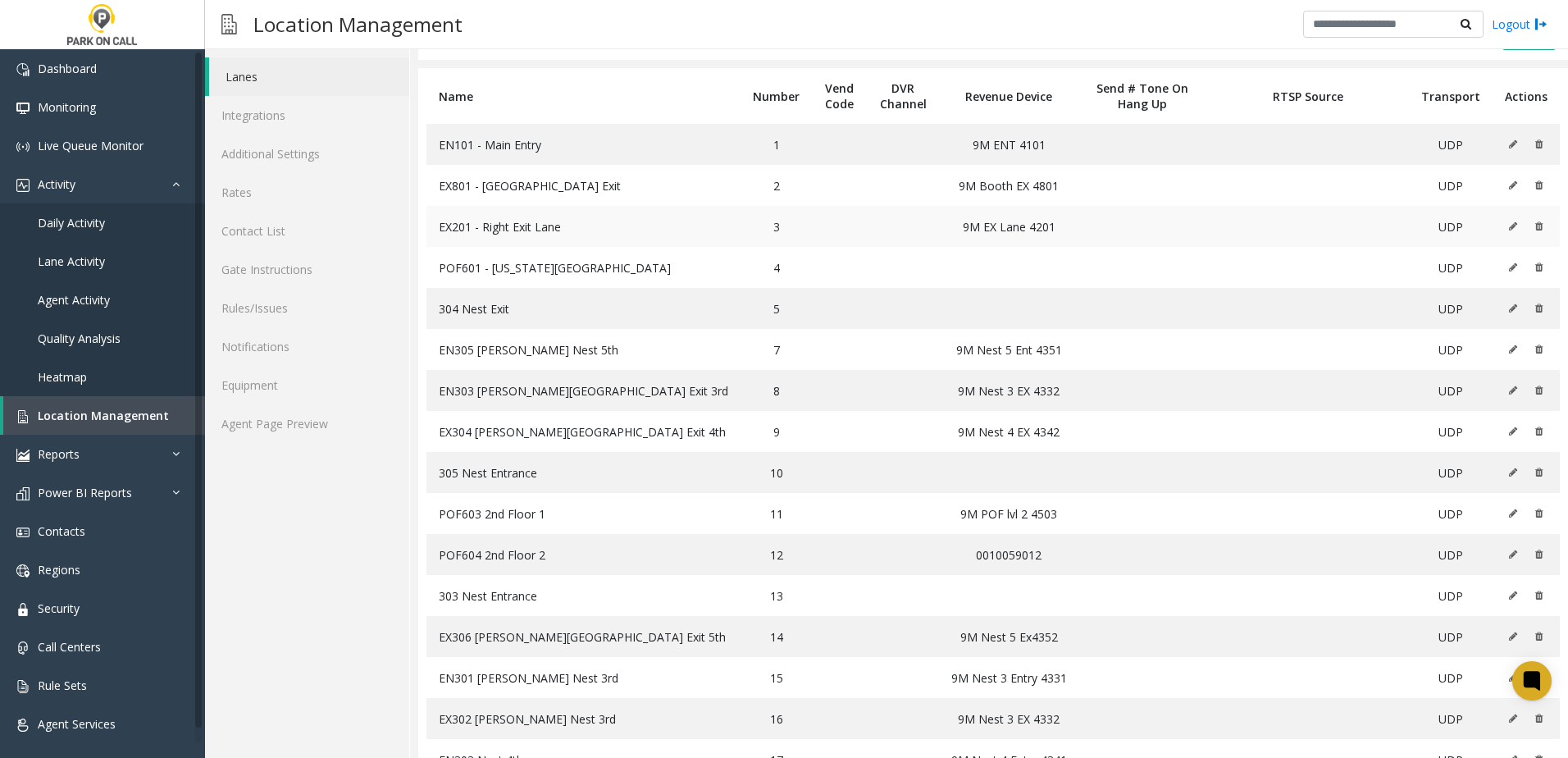
scroll to position [82, 0]
click at [1496, 268] on td at bounding box center [1526, 271] width 67 height 41
click at [1509, 272] on icon at bounding box center [1512, 271] width 8 height 10
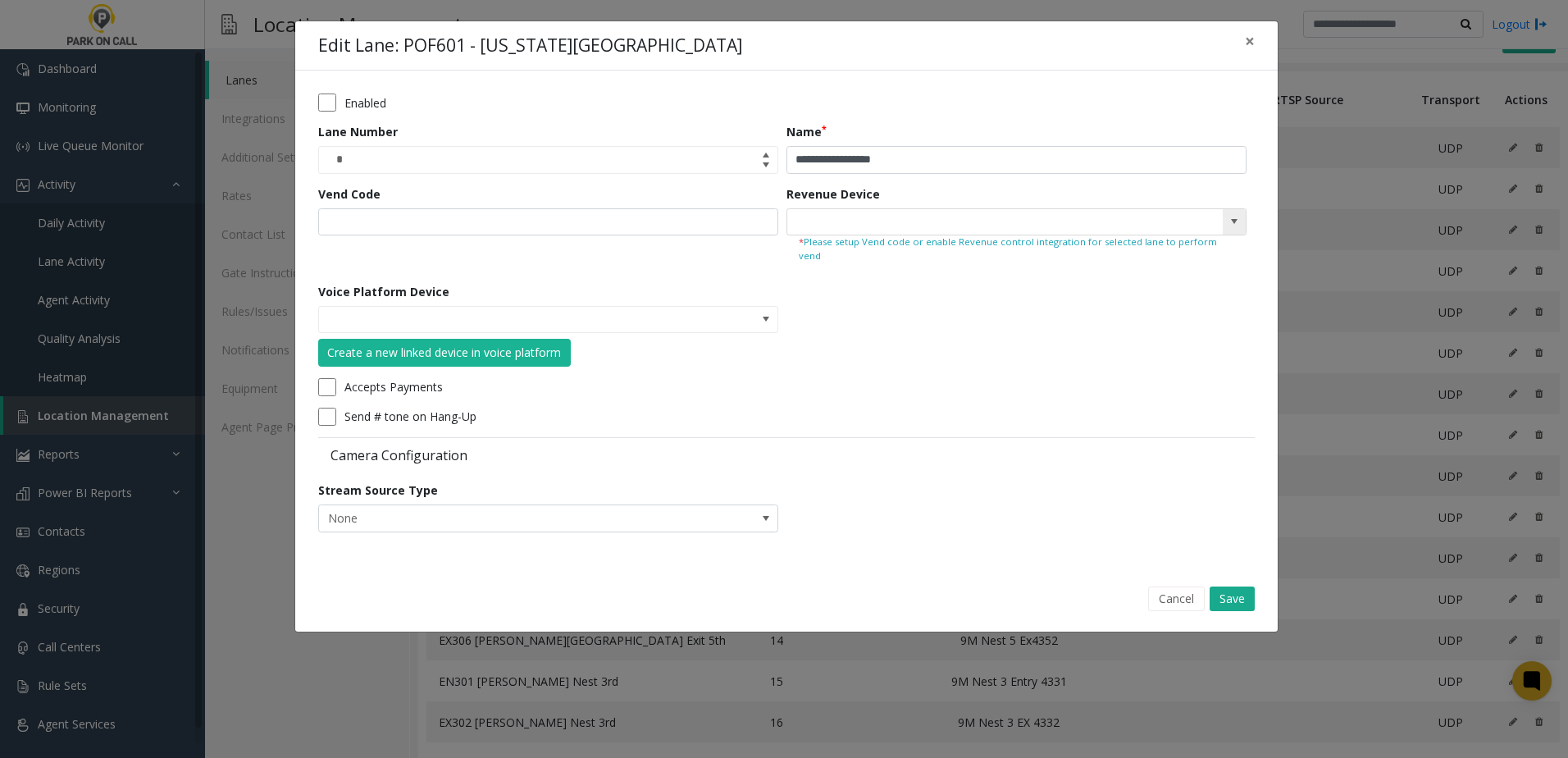
click at [1241, 229] on span at bounding box center [1235, 222] width 23 height 26
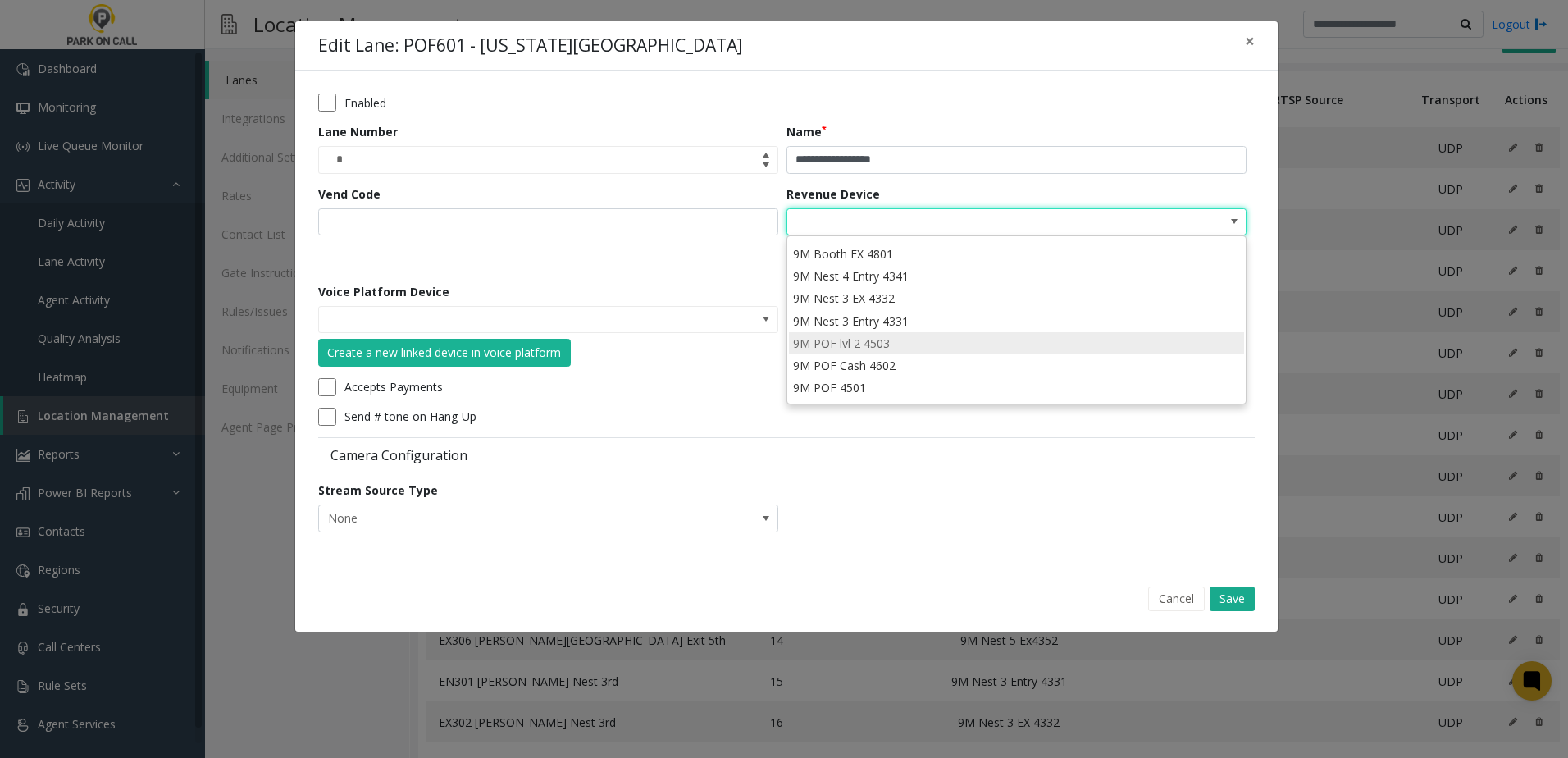
scroll to position [127, 0]
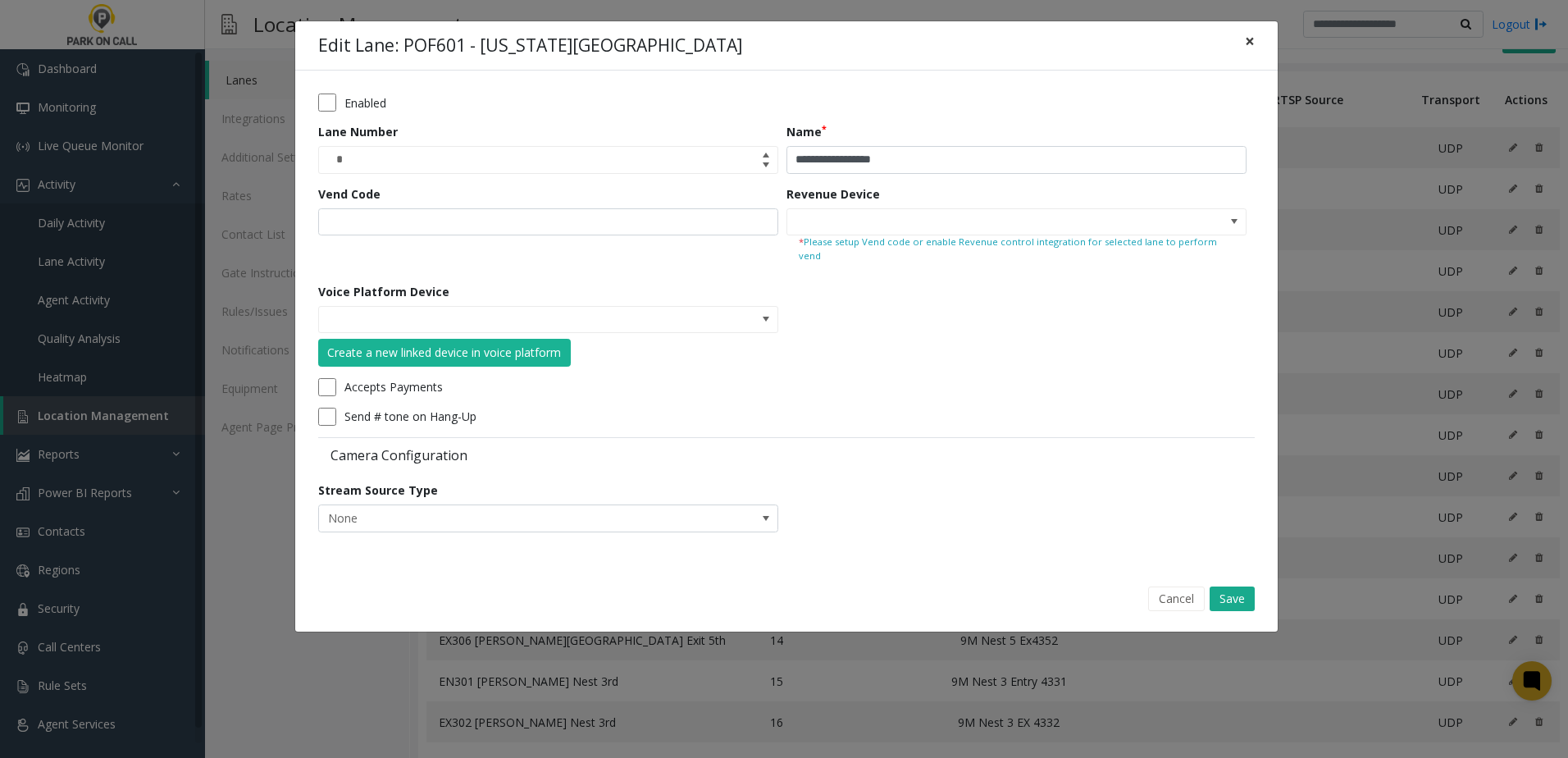
click at [1255, 41] on button "×" at bounding box center [1250, 41] width 33 height 40
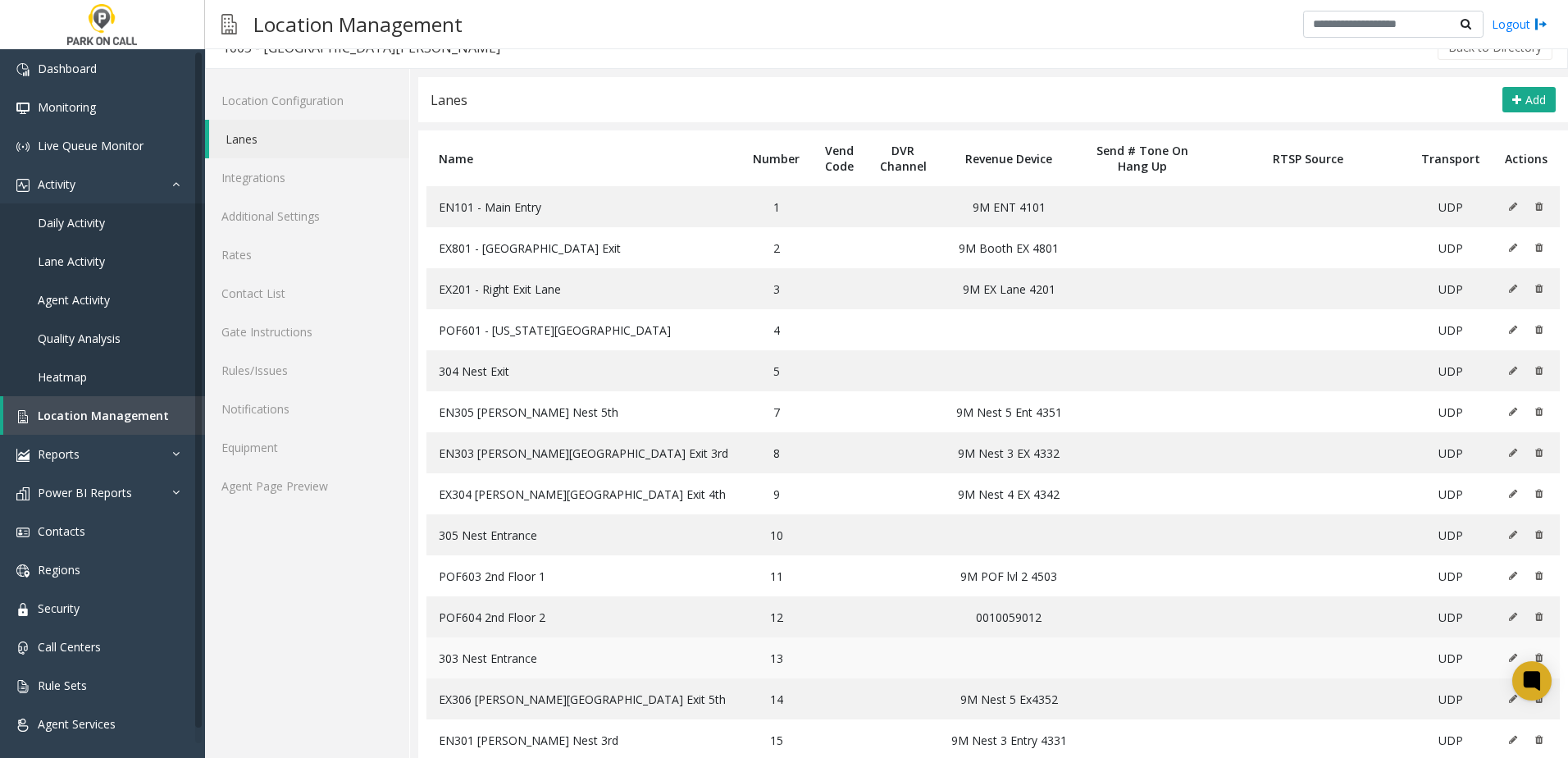
scroll to position [0, 0]
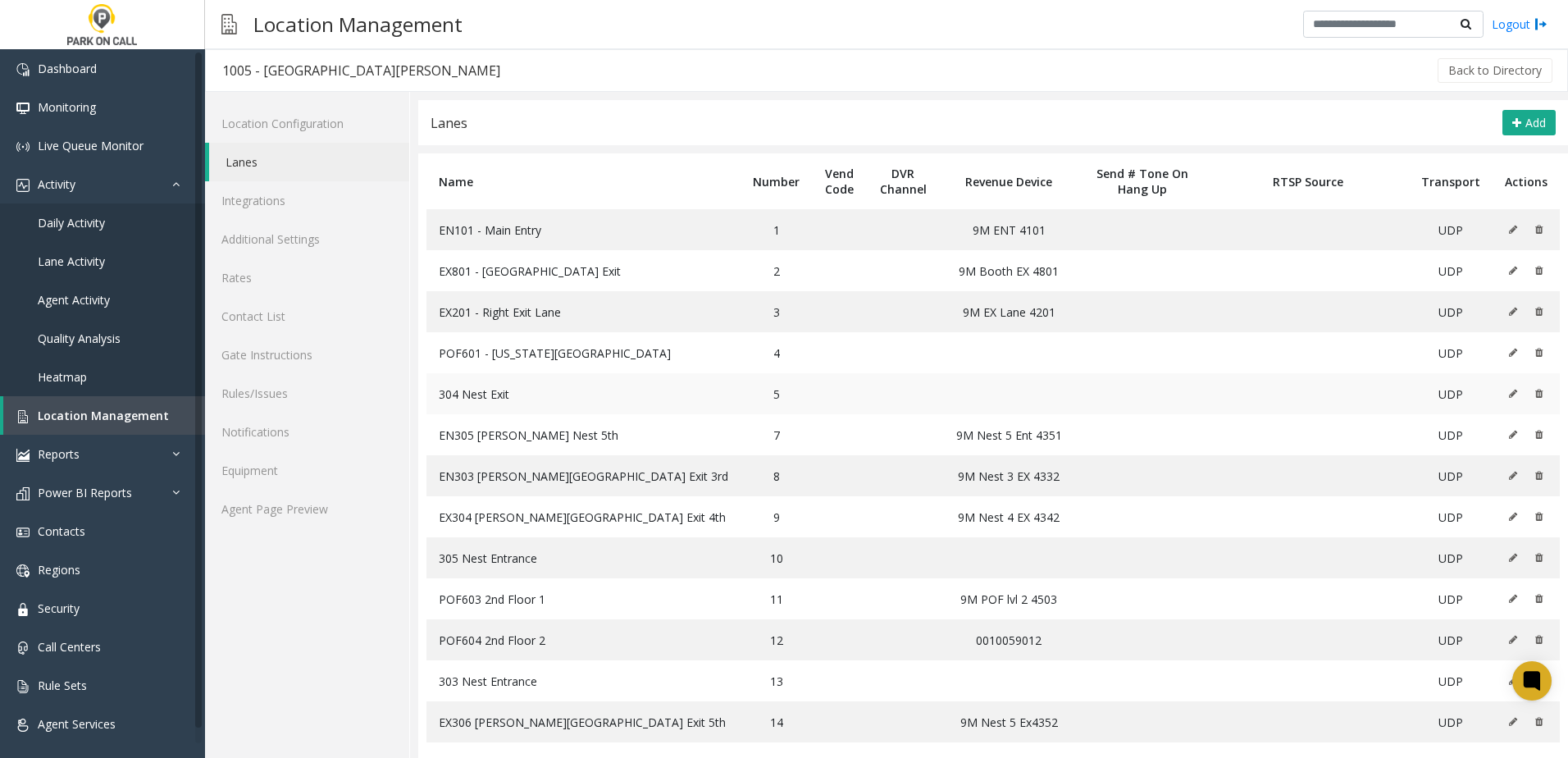
click at [1509, 388] on button at bounding box center [1517, 394] width 19 height 24
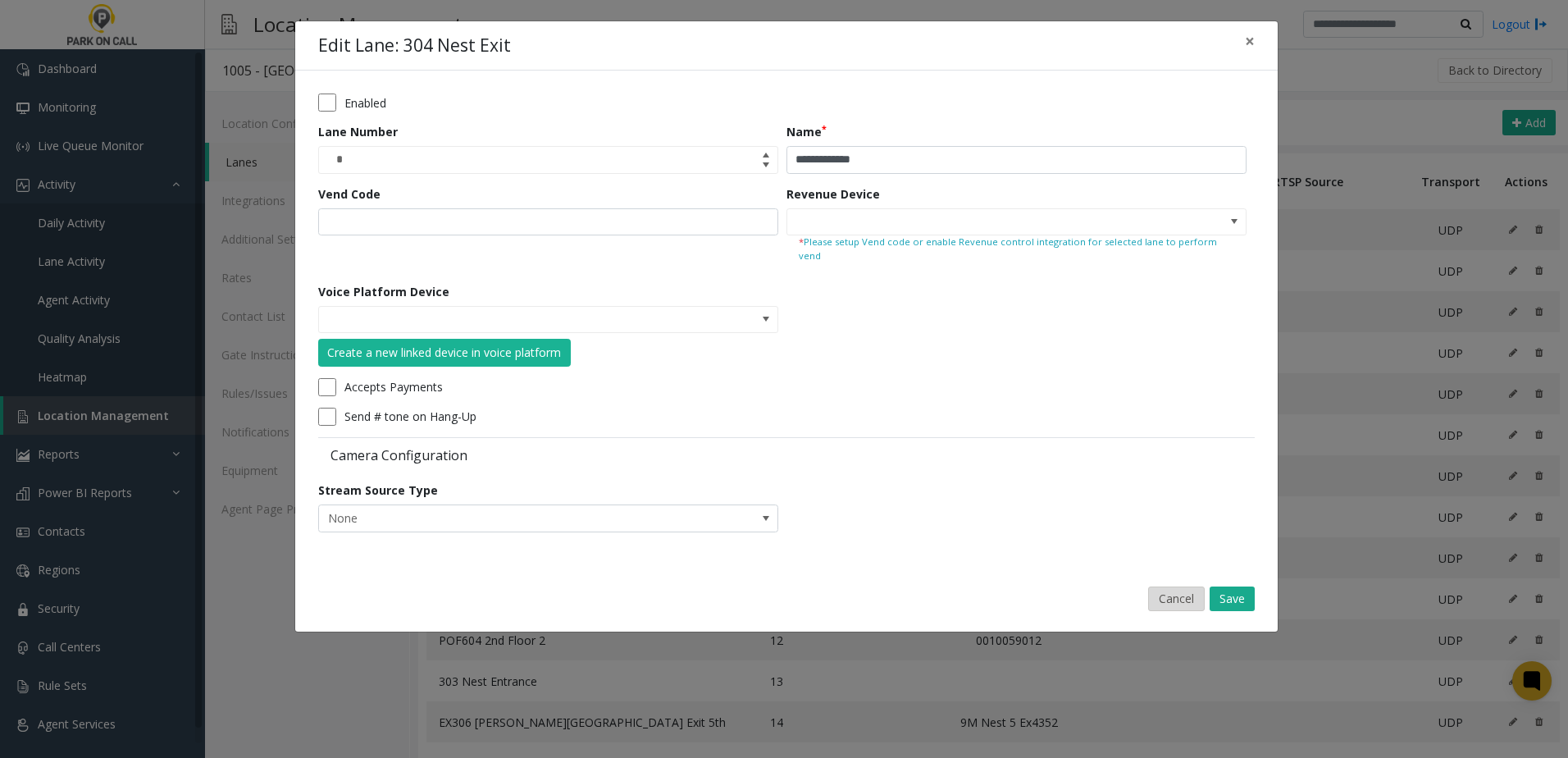
click at [1149, 587] on button "Cancel" at bounding box center [1176, 598] width 56 height 24
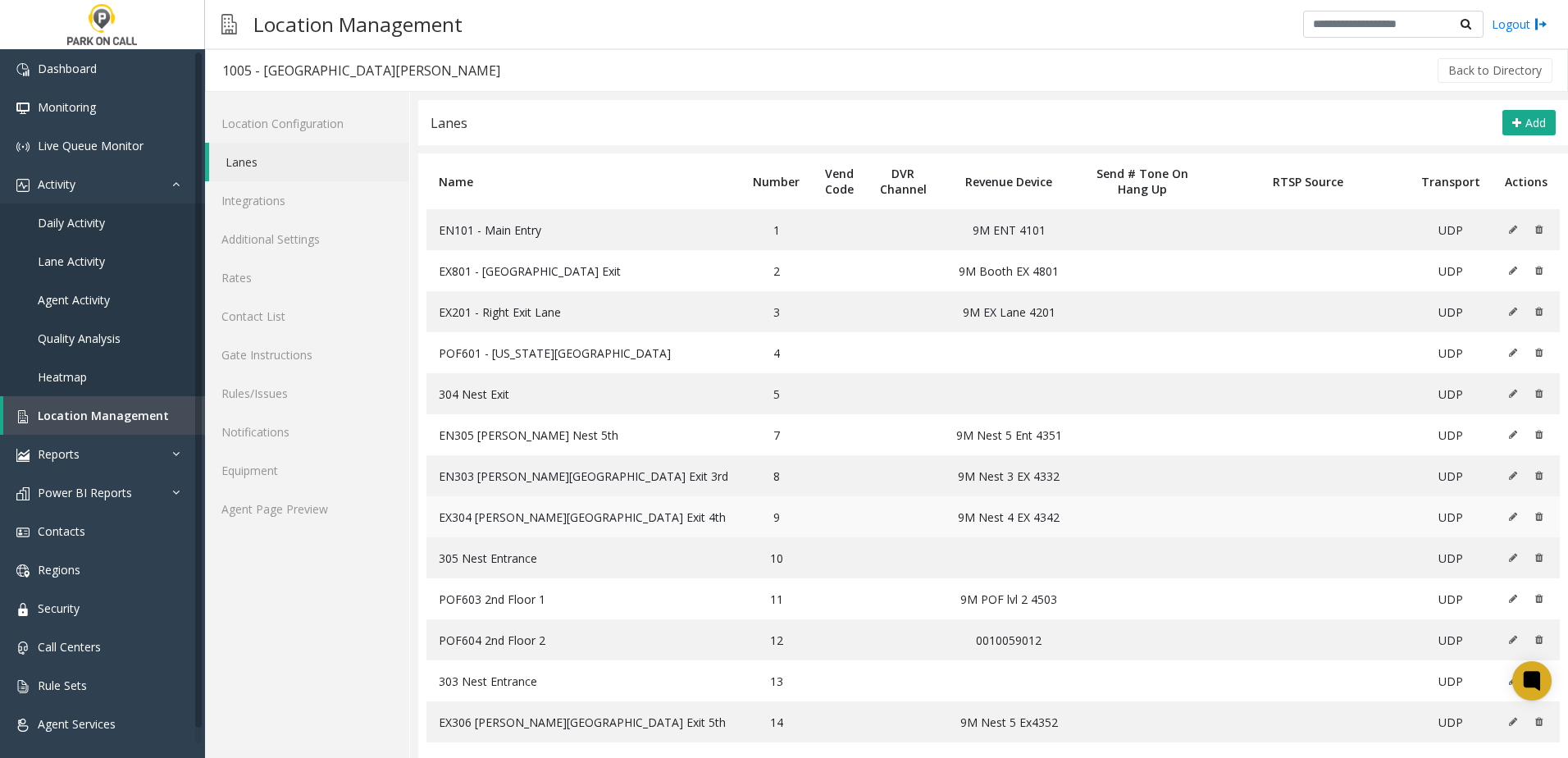
click at [1509, 517] on button at bounding box center [1517, 516] width 19 height 24
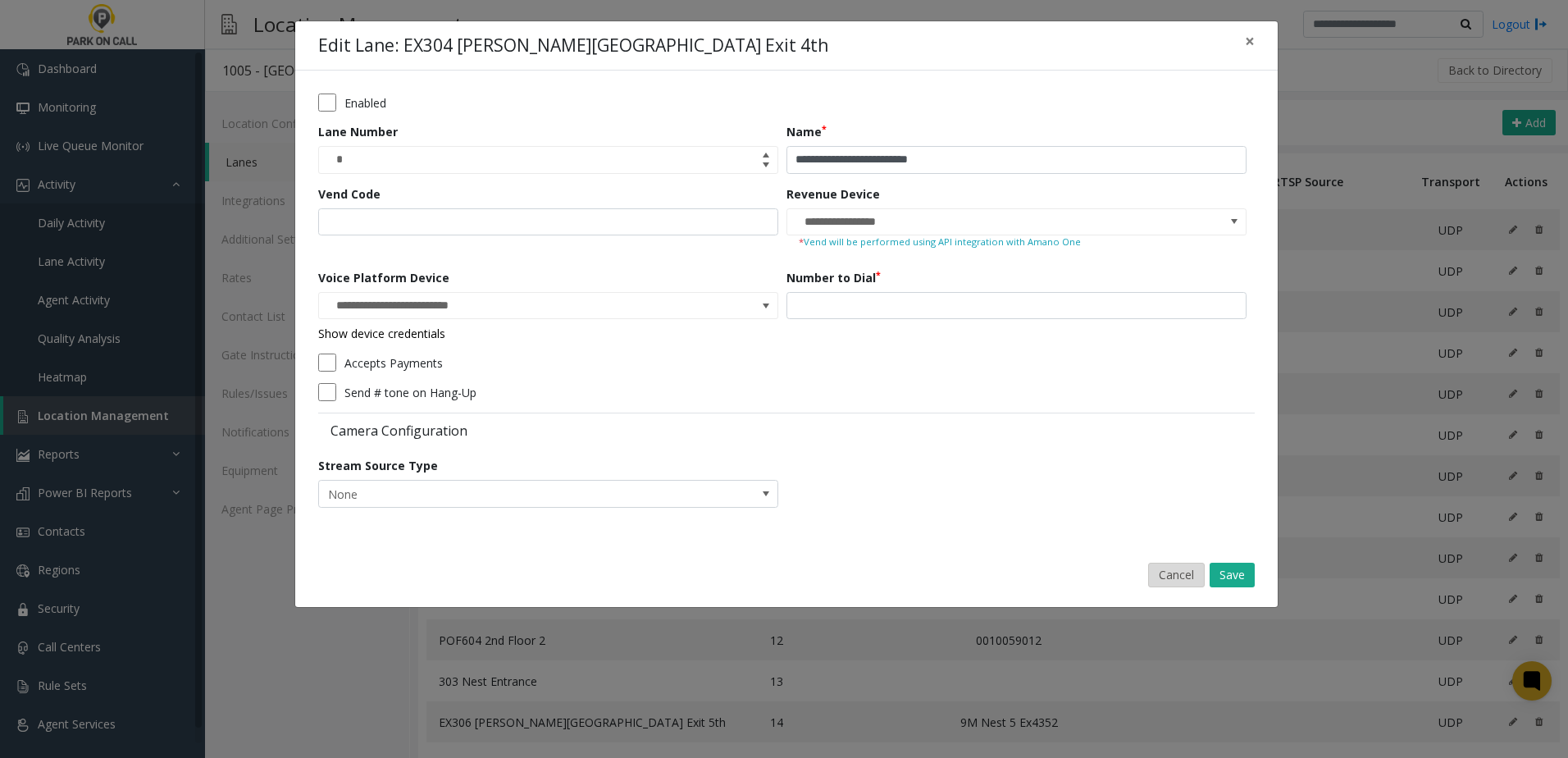
click at [1166, 580] on button "Cancel" at bounding box center [1176, 575] width 56 height 24
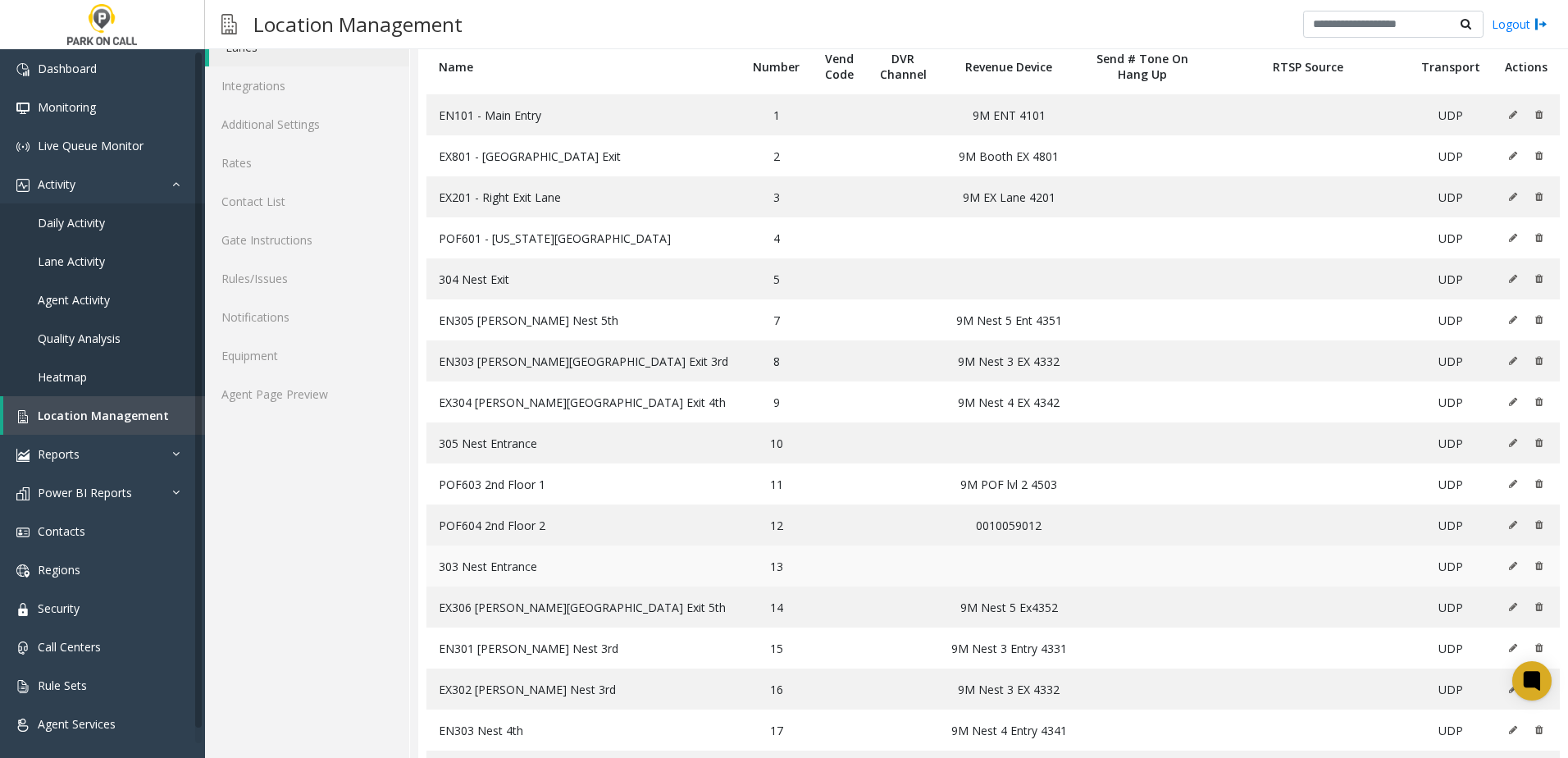
scroll to position [263, 0]
